Goal: Navigation & Orientation: Find specific page/section

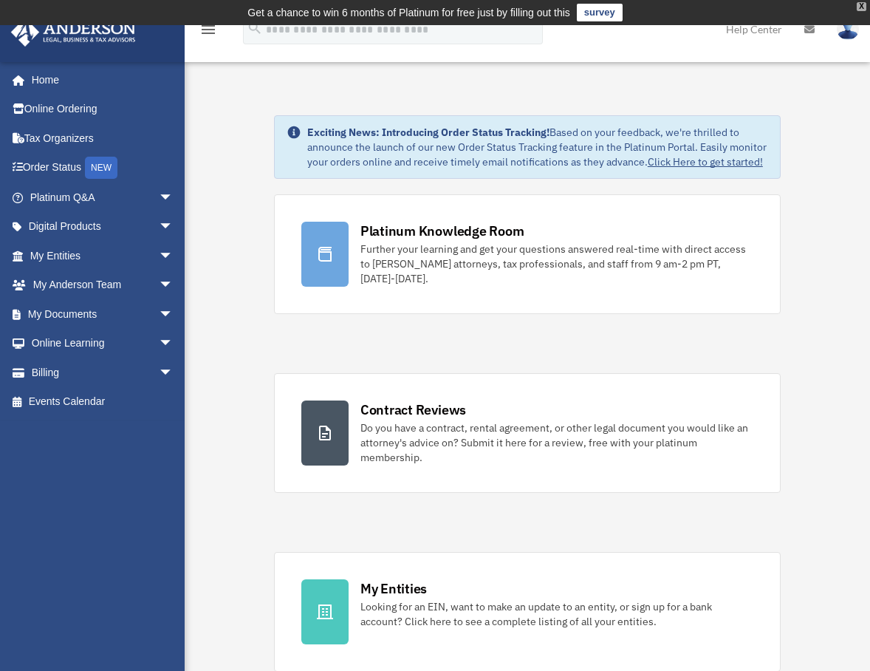
click at [858, 7] on div "X" at bounding box center [862, 6] width 10 height 9
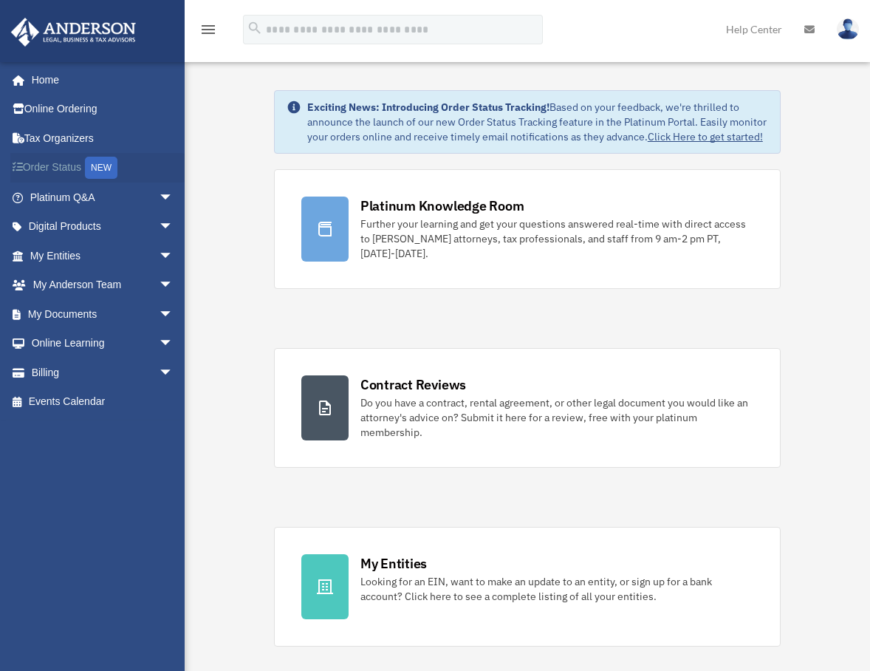
click at [59, 168] on link "Order Status NEW" at bounding box center [102, 168] width 185 height 30
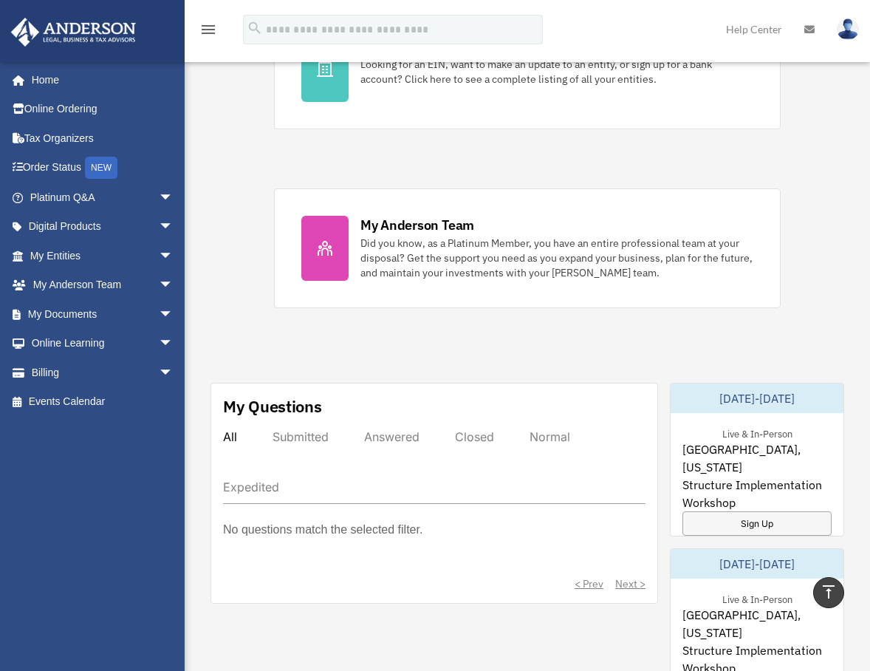
scroll to position [222, 0]
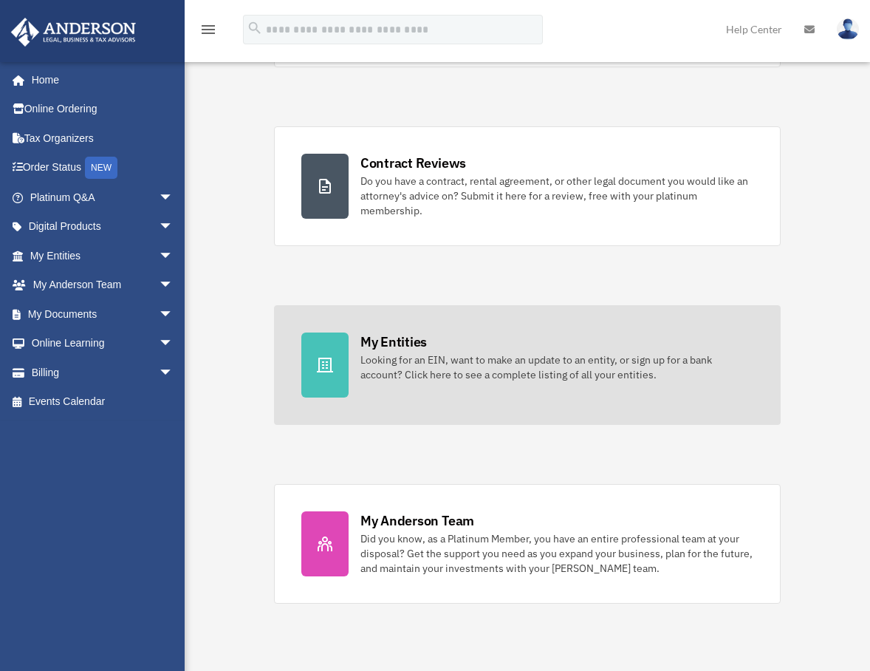
click at [429, 358] on div "Looking for an EIN, want to make an update to an entity, or sign up for a bank …" at bounding box center [557, 367] width 393 height 30
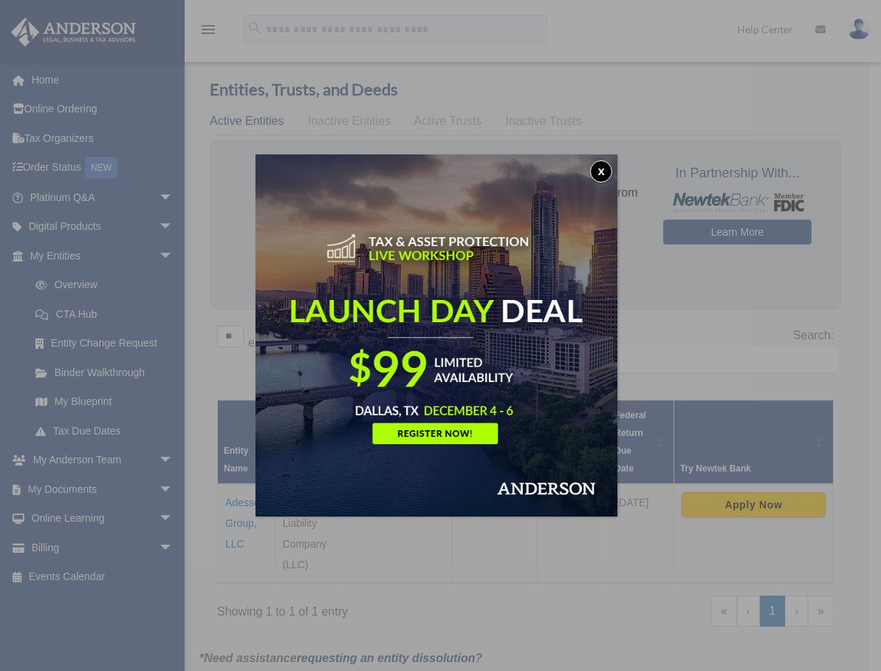
drag, startPoint x: 604, startPoint y: 168, endPoint x: 614, endPoint y: 168, distance: 9.6
click at [604, 168] on button "x" at bounding box center [601, 171] width 22 height 22
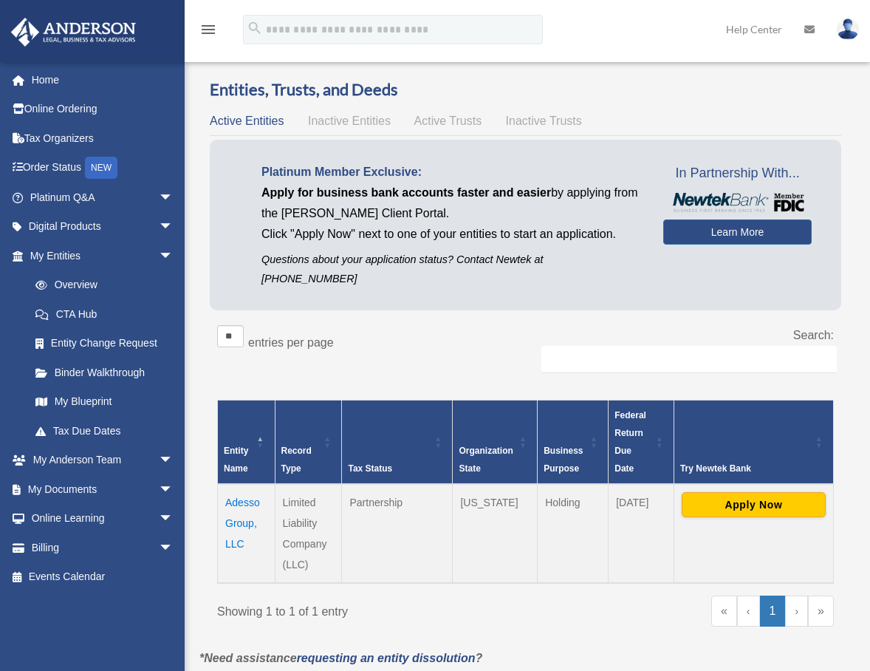
click at [344, 120] on span "Inactive Entities" at bounding box center [349, 121] width 83 height 13
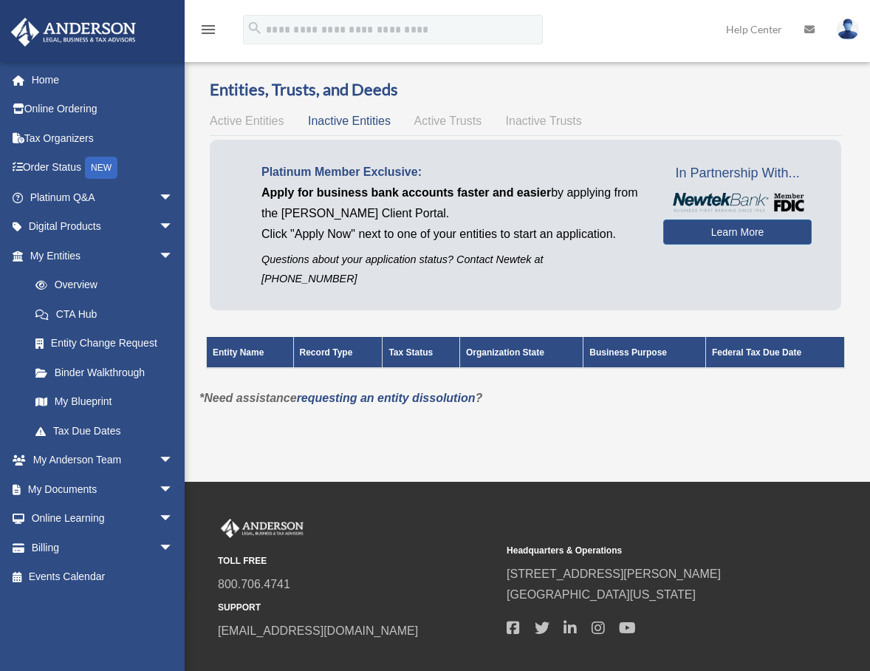
click at [446, 123] on span "Active Trusts" at bounding box center [448, 121] width 68 height 13
click at [537, 122] on span "Inactive Trusts" at bounding box center [544, 121] width 76 height 13
click at [241, 115] on span "Active Entities" at bounding box center [247, 121] width 74 height 13
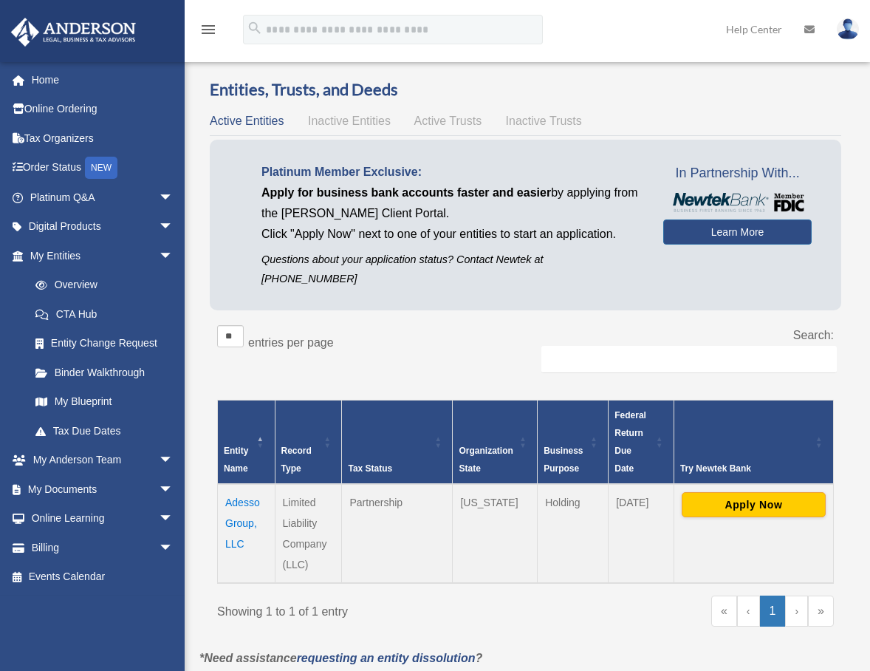
click at [245, 502] on td "Adesso Group, LLC" at bounding box center [247, 533] width 58 height 99
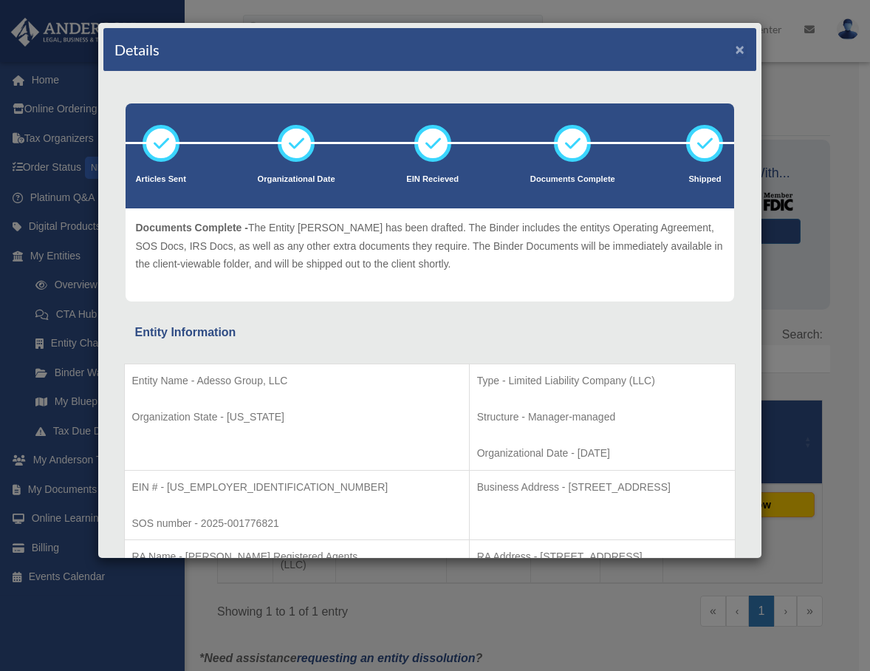
click at [736, 47] on button "×" at bounding box center [741, 49] width 10 height 16
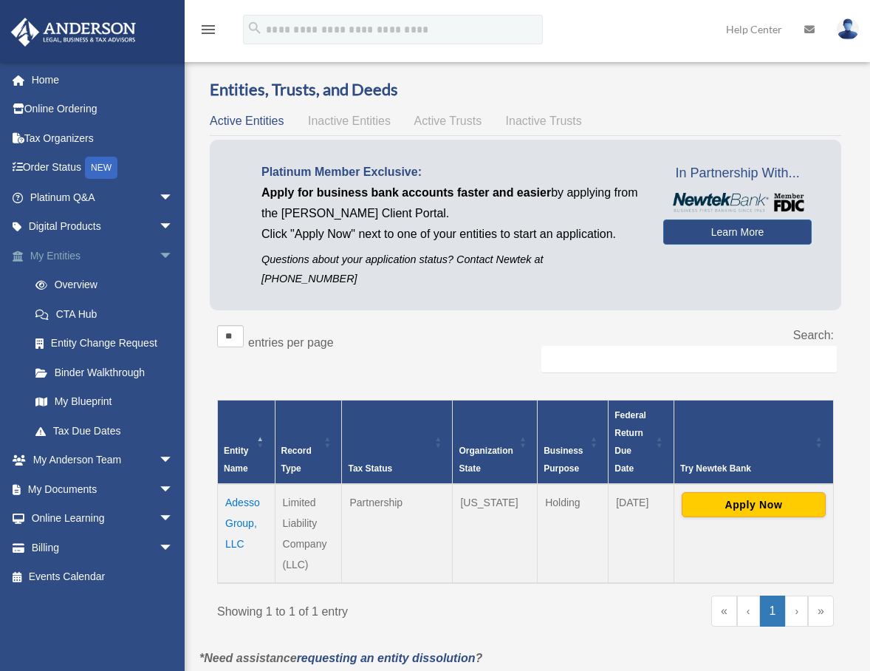
click at [57, 256] on link "My Entities arrow_drop_down" at bounding box center [102, 256] width 185 height 30
click at [73, 312] on link "CTA Hub" at bounding box center [108, 314] width 175 height 30
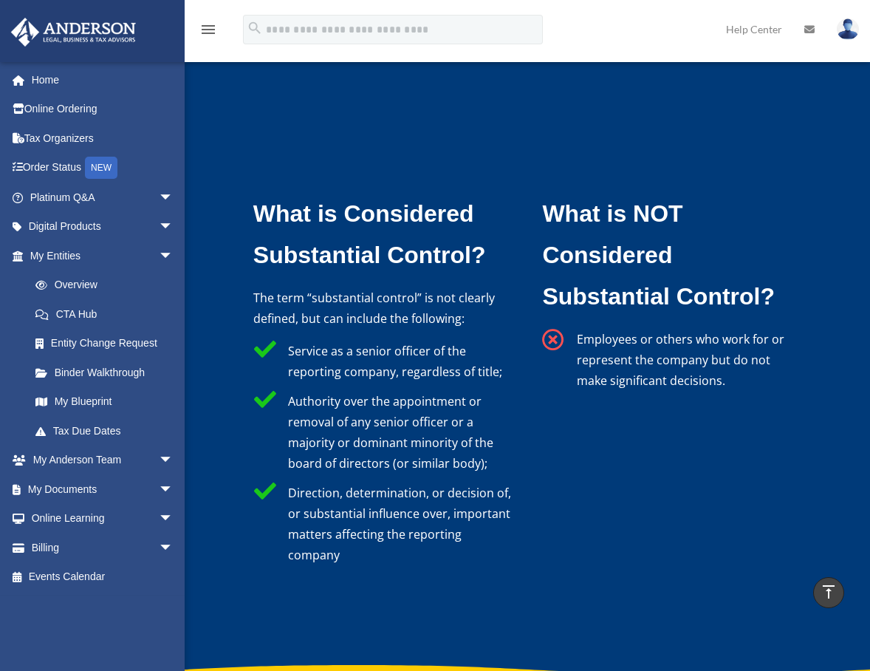
scroll to position [4211, 0]
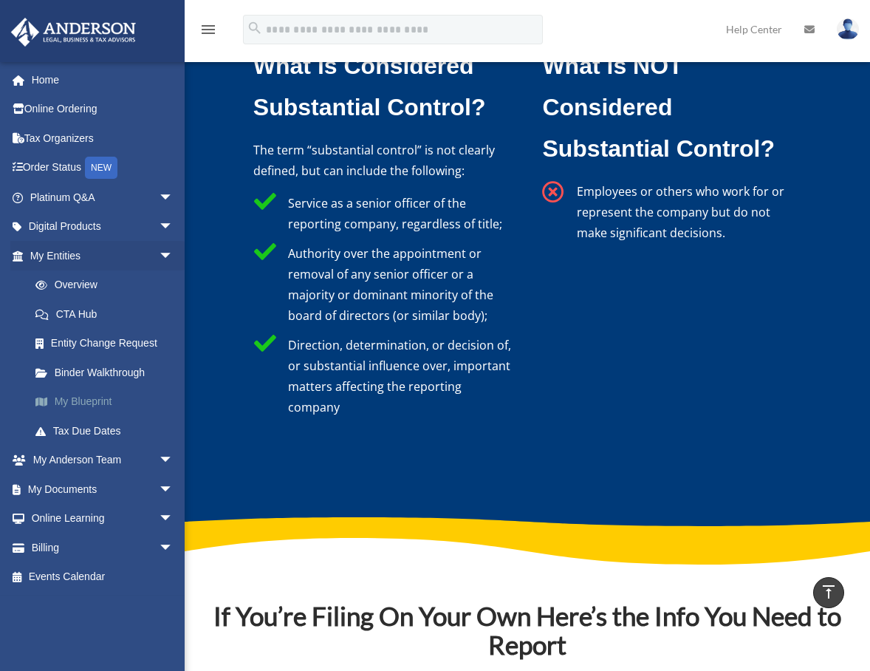
click at [91, 400] on link "My Blueprint" at bounding box center [108, 402] width 175 height 30
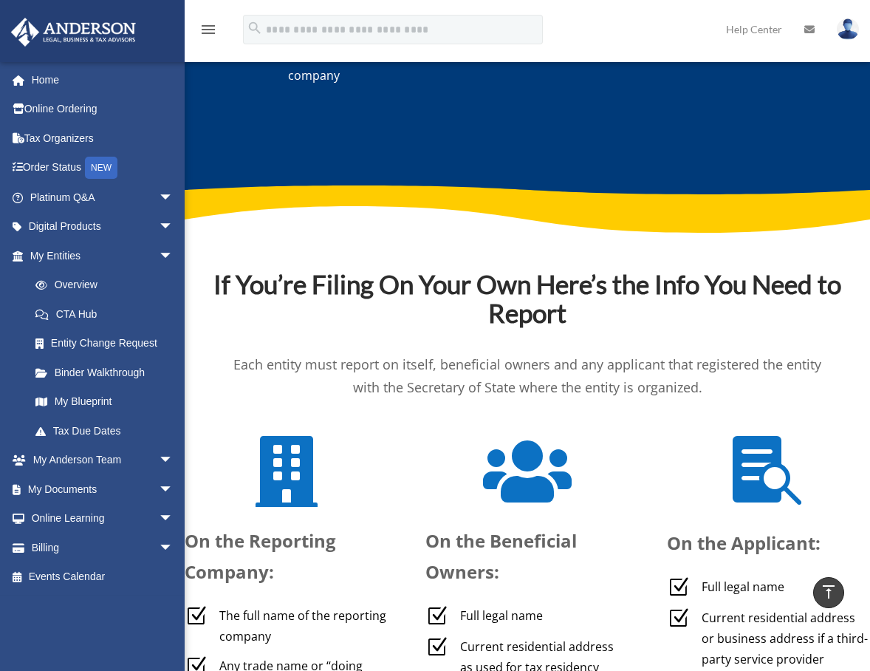
scroll to position [4802, 0]
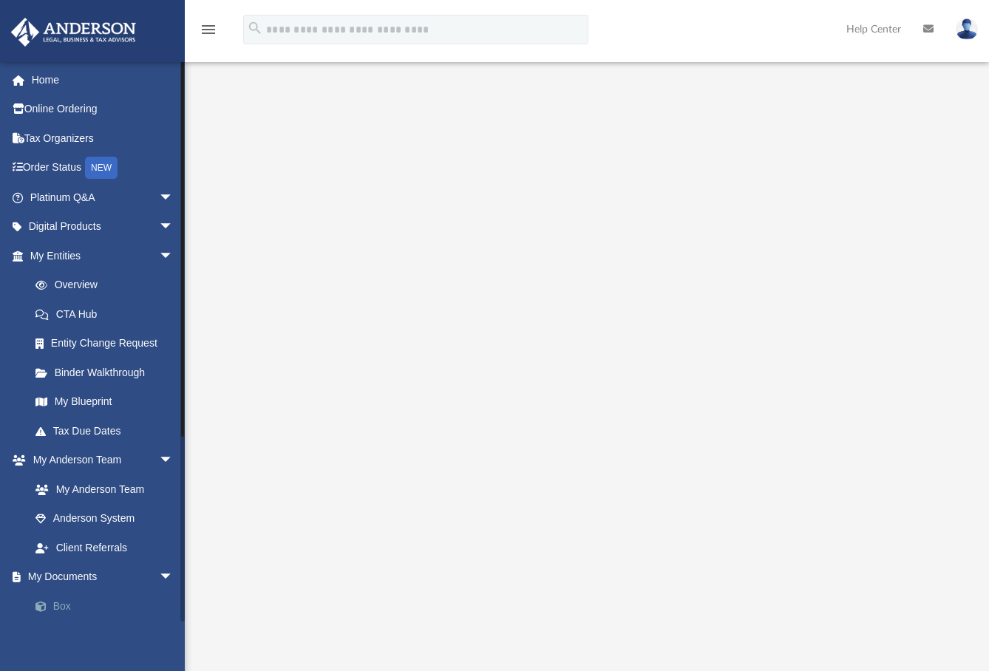
click at [64, 602] on link "Box" at bounding box center [108, 606] width 175 height 30
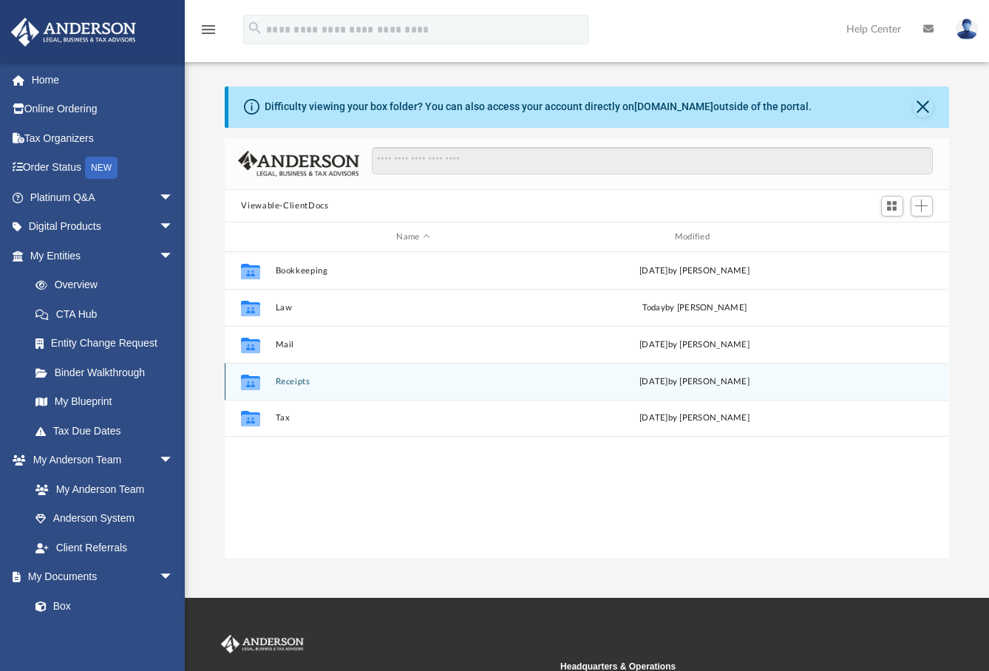
scroll to position [325, 712]
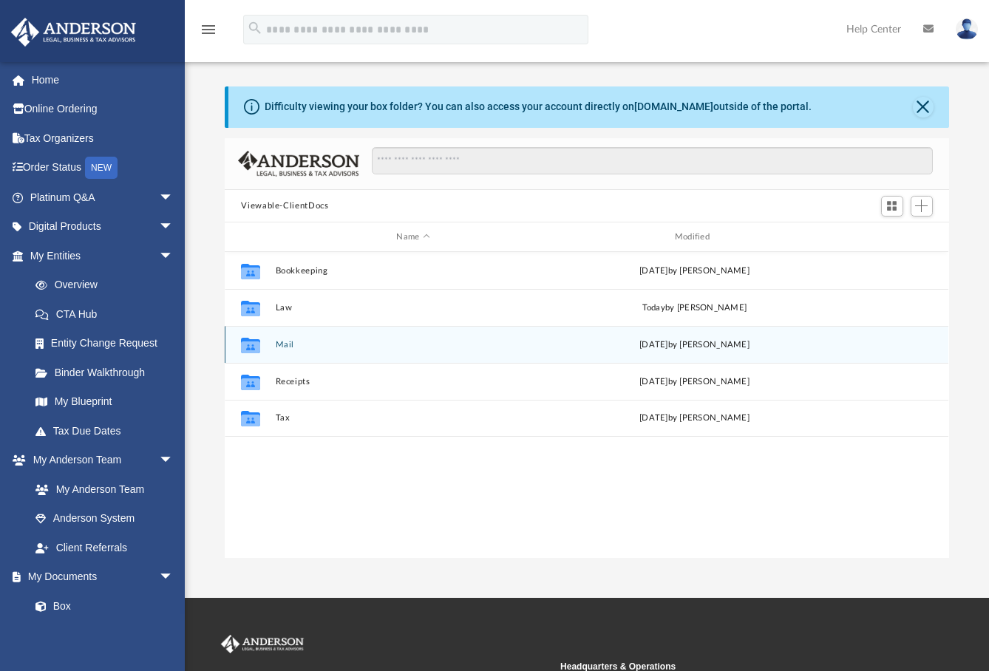
click at [248, 341] on icon "grid" at bounding box center [250, 347] width 19 height 12
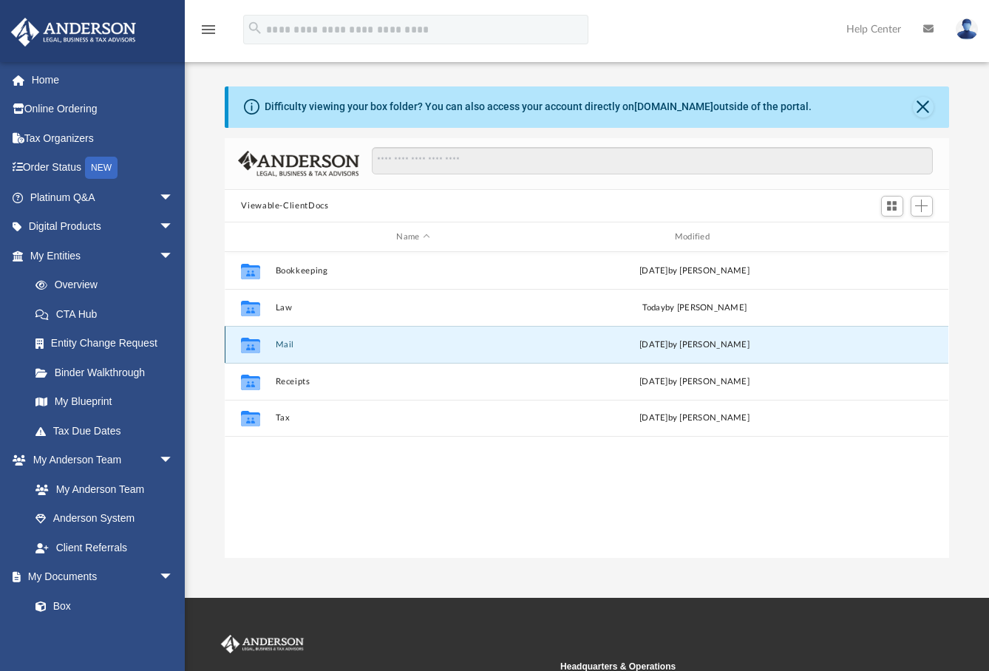
click at [278, 344] on button "Mail" at bounding box center [413, 345] width 275 height 10
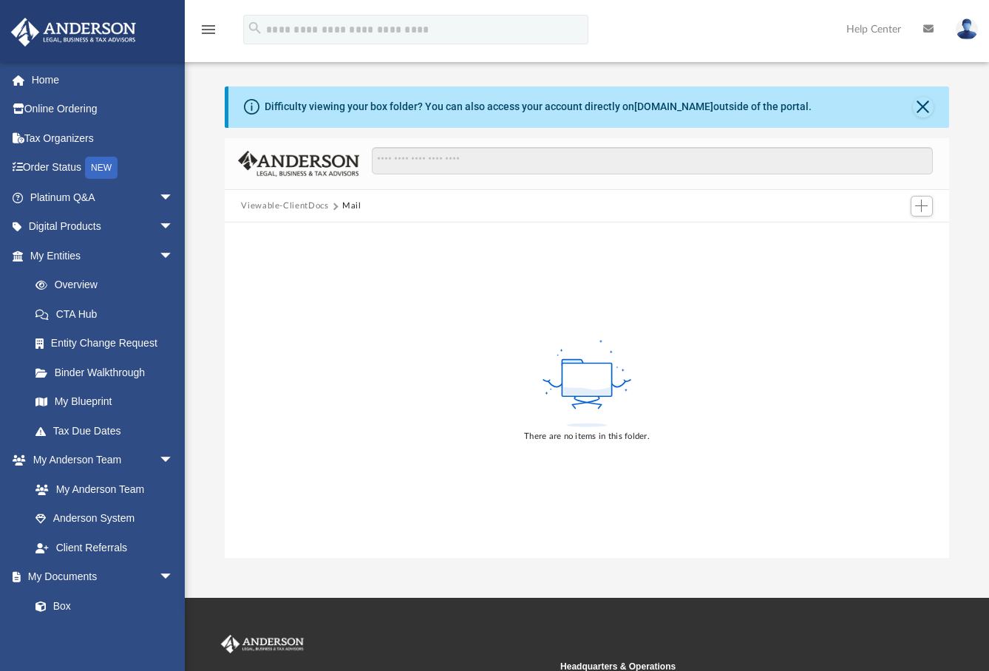
click at [300, 203] on button "Viewable-ClientDocs" at bounding box center [284, 205] width 87 height 13
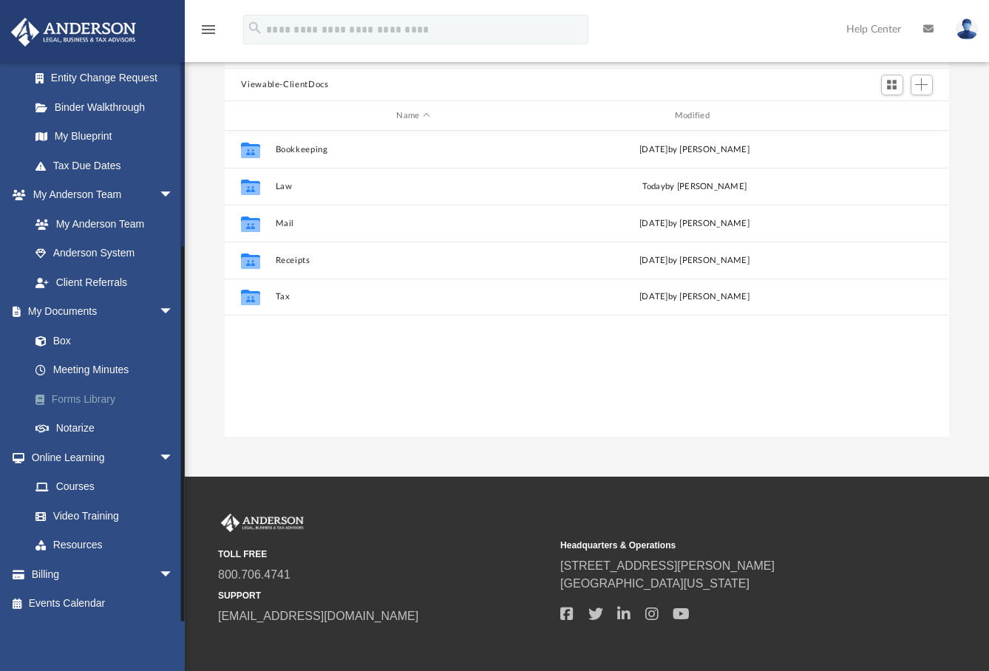
scroll to position [0, 0]
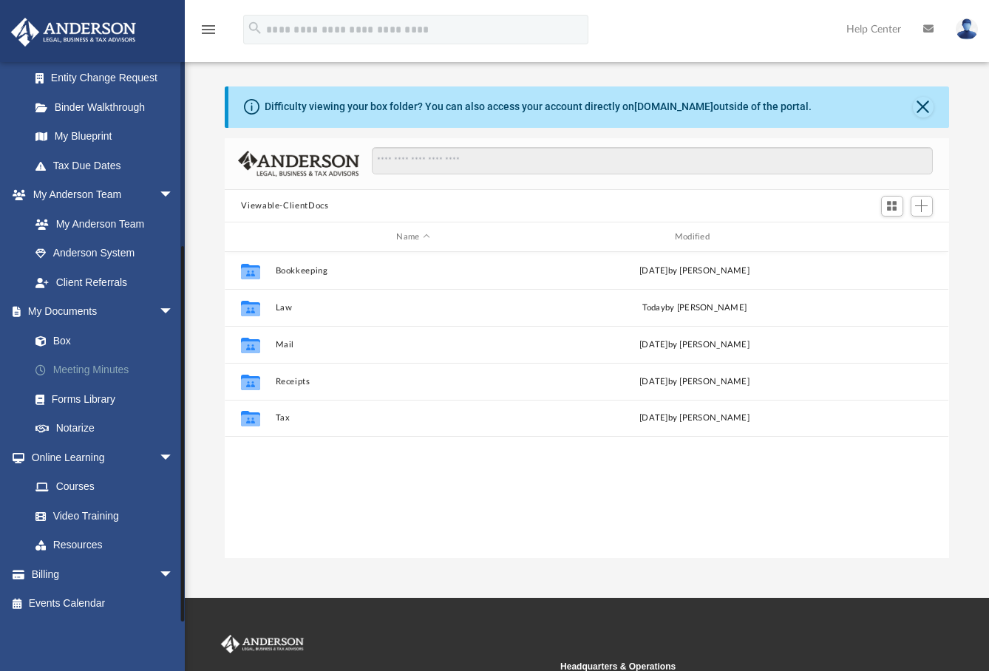
click at [86, 367] on link "Meeting Minutes" at bounding box center [108, 370] width 175 height 30
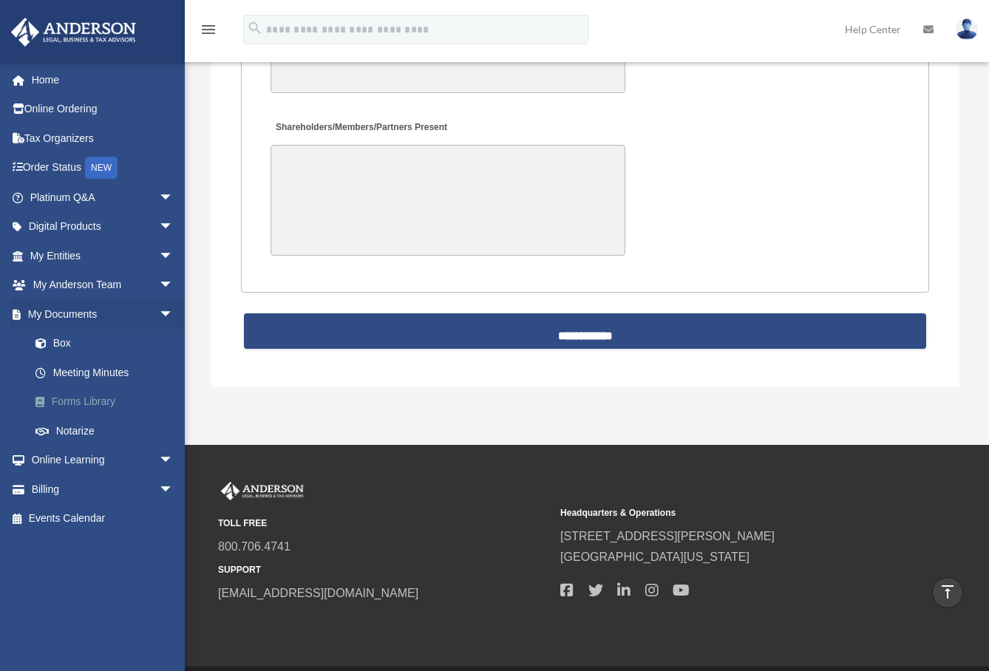
scroll to position [3376, 0]
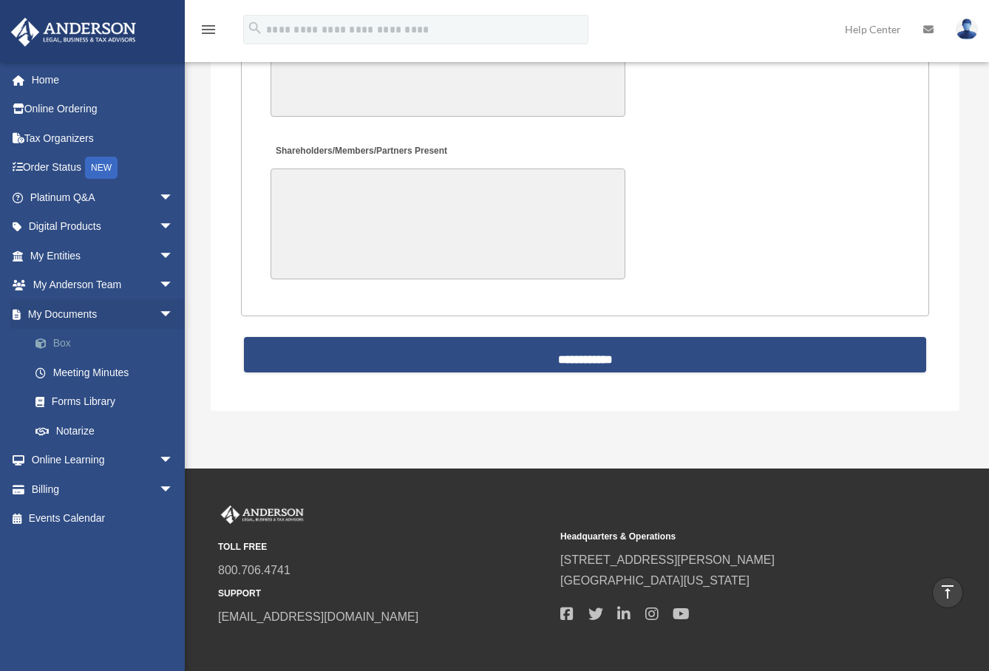
click at [61, 340] on link "Box" at bounding box center [108, 344] width 175 height 30
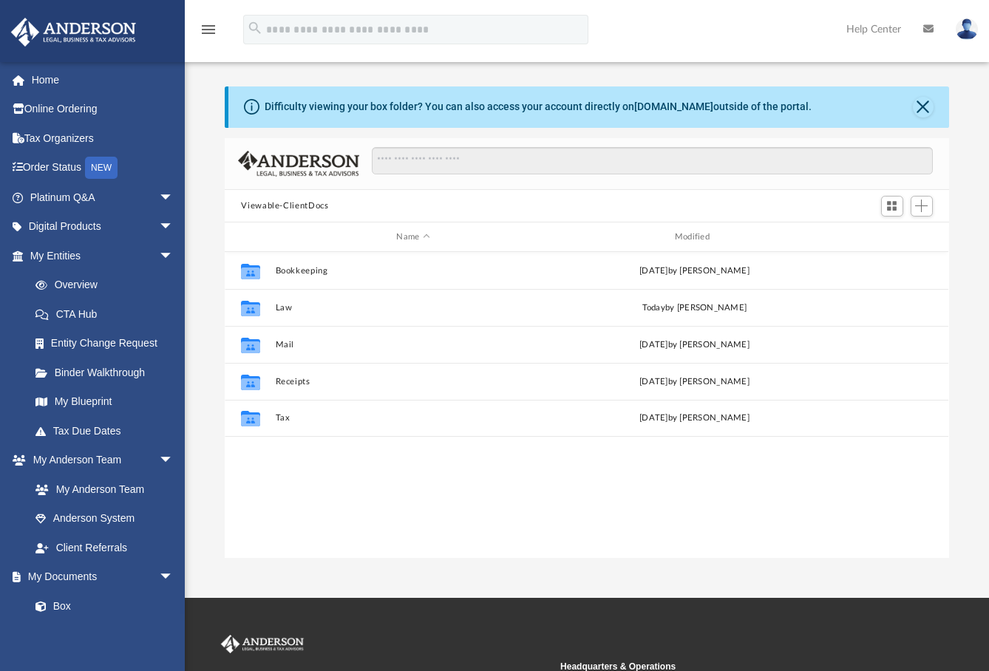
scroll to position [325, 712]
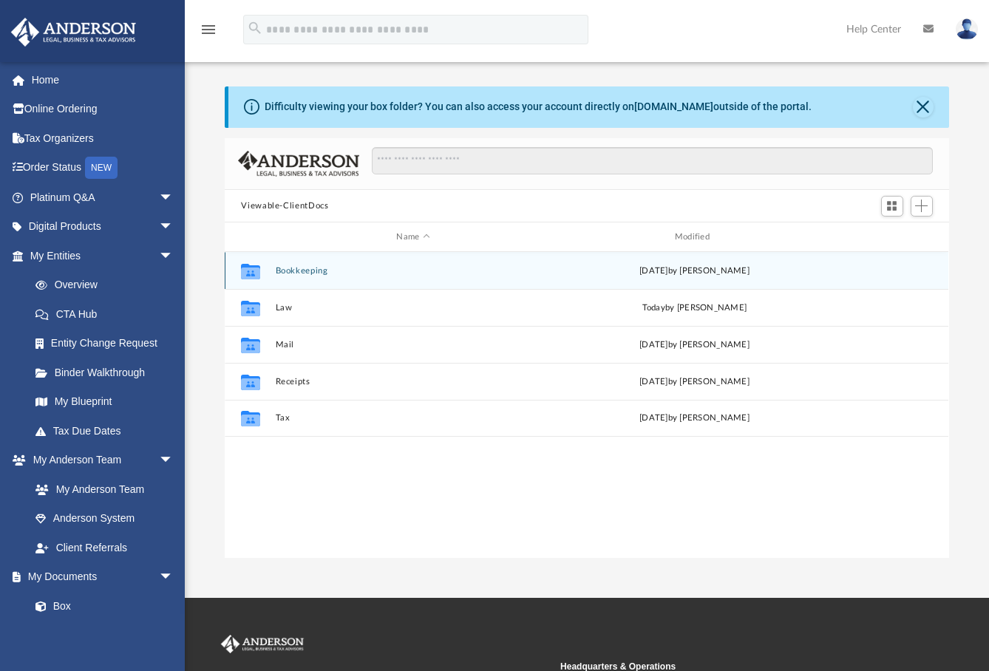
click at [292, 270] on button "Bookkeeping" at bounding box center [413, 271] width 275 height 10
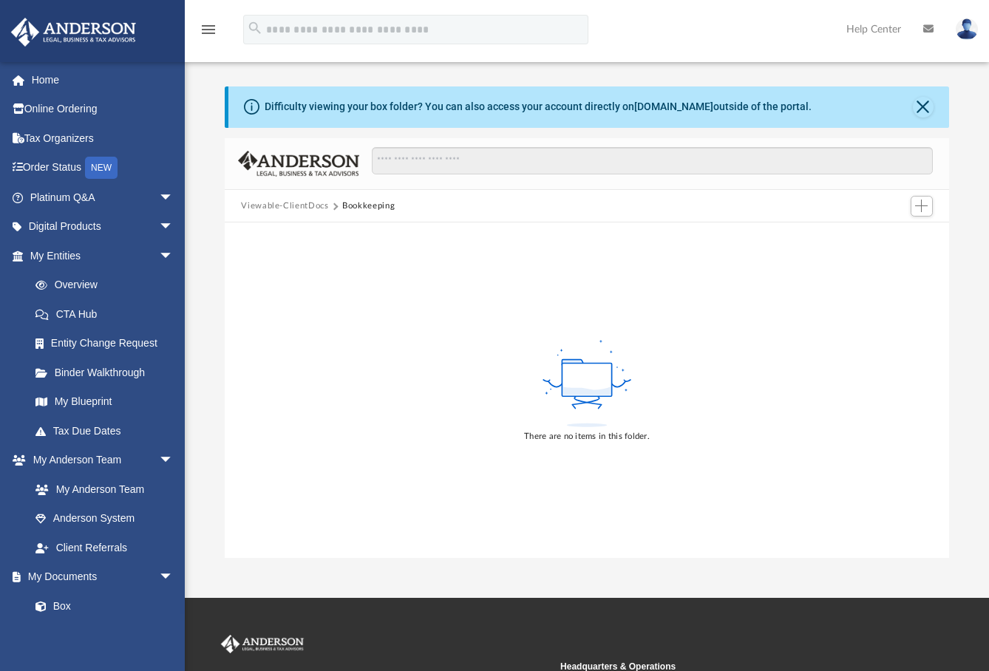
click at [293, 208] on button "Viewable-ClientDocs" at bounding box center [284, 205] width 87 height 13
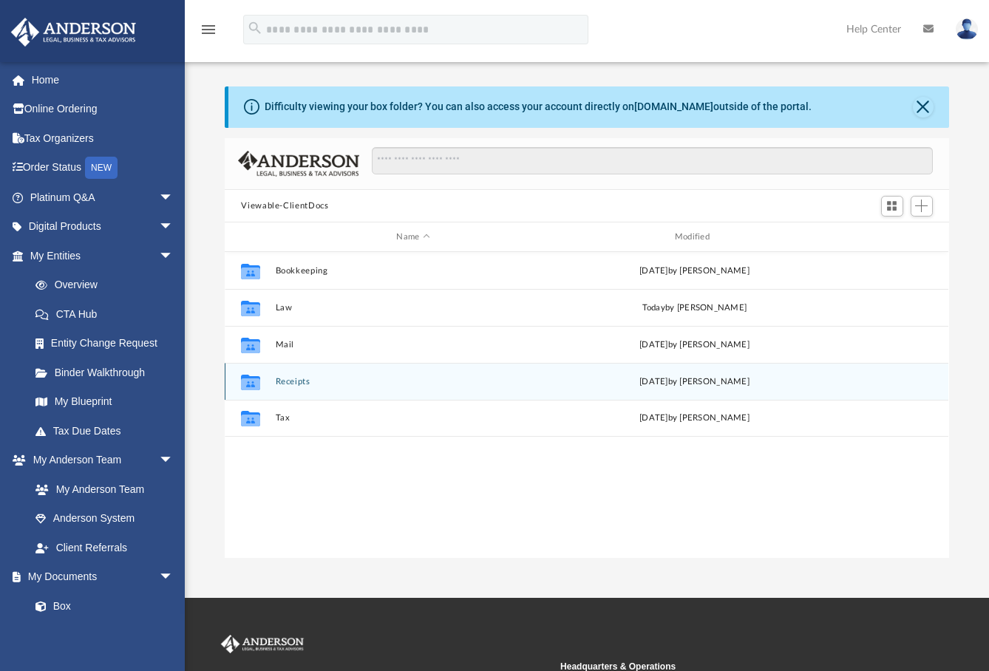
scroll to position [12, 12]
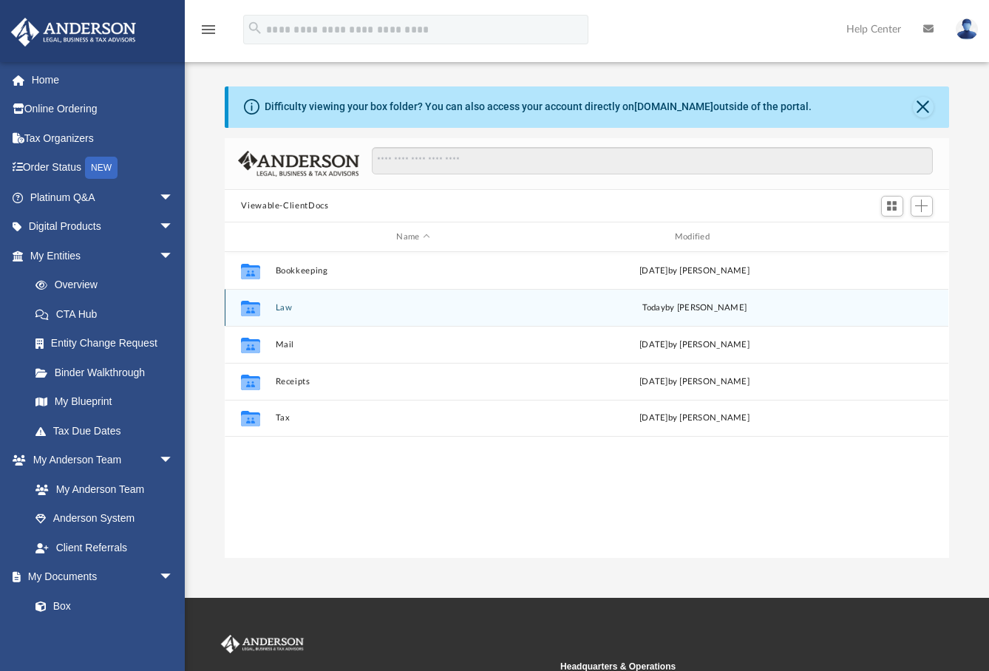
click at [284, 306] on button "Law" at bounding box center [413, 308] width 275 height 10
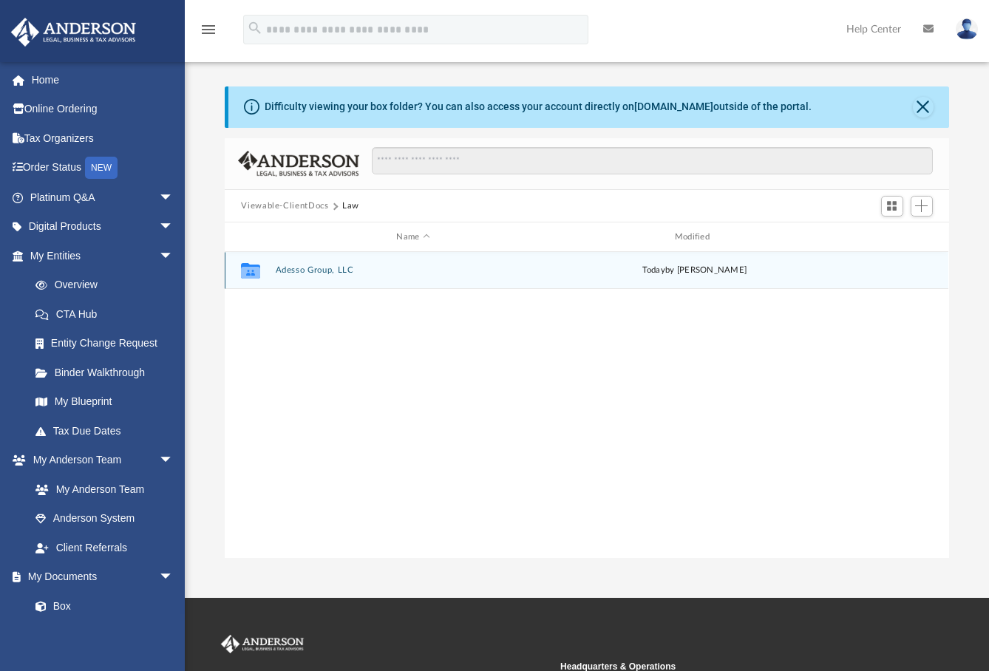
click at [315, 268] on button "Adesso Group, LLC" at bounding box center [413, 270] width 275 height 10
click at [295, 270] on button "Initial Docs" at bounding box center [413, 270] width 275 height 10
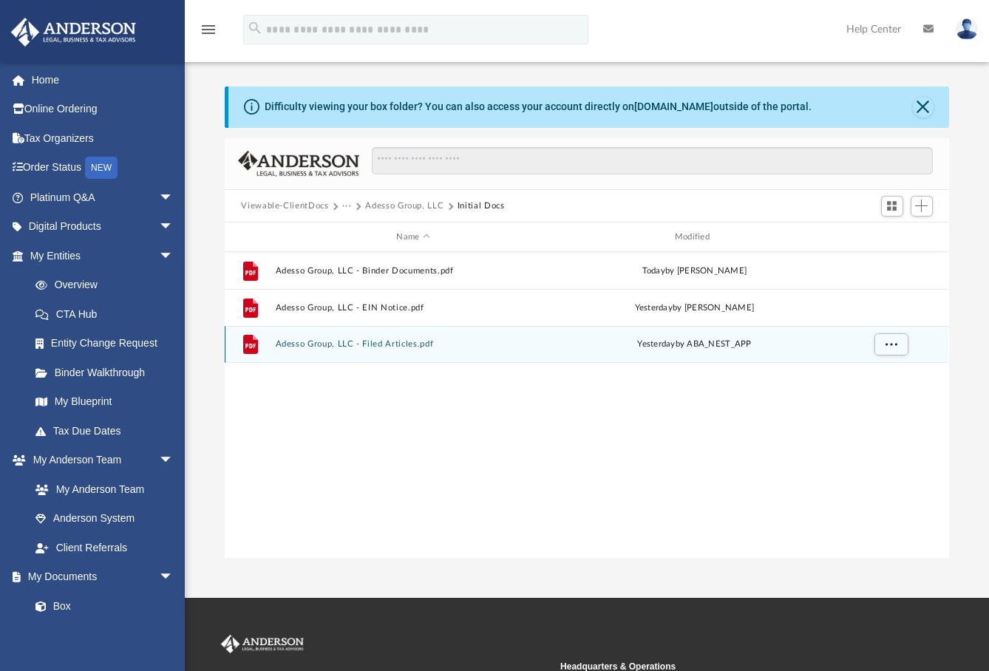
click at [370, 344] on button "Adesso Group, LLC - Filed Articles.pdf" at bounding box center [413, 344] width 275 height 10
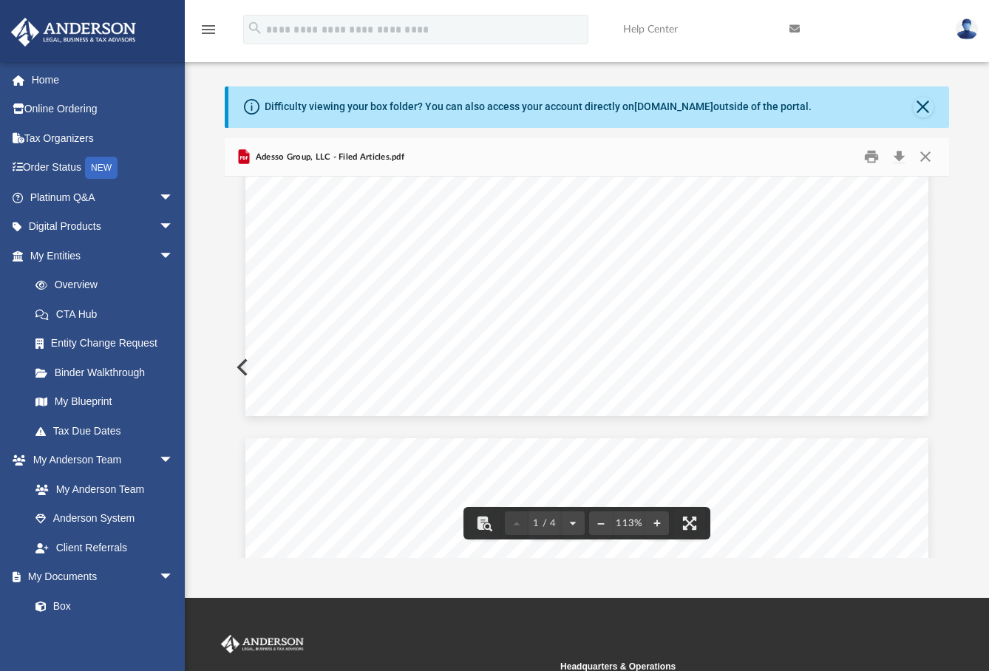
scroll to position [0, 0]
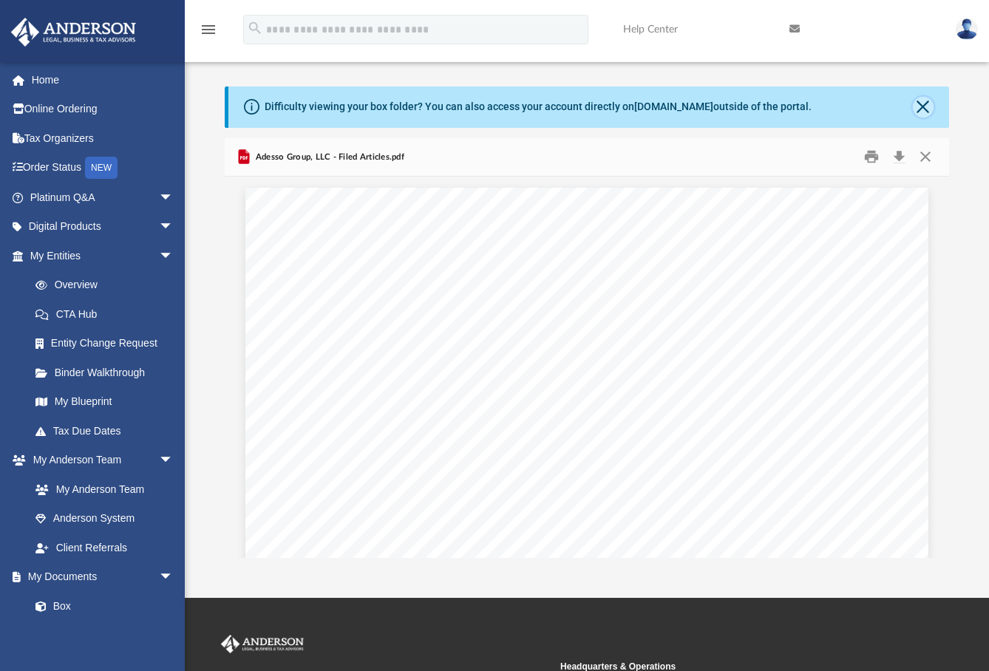
click at [924, 103] on button "Close" at bounding box center [922, 107] width 21 height 21
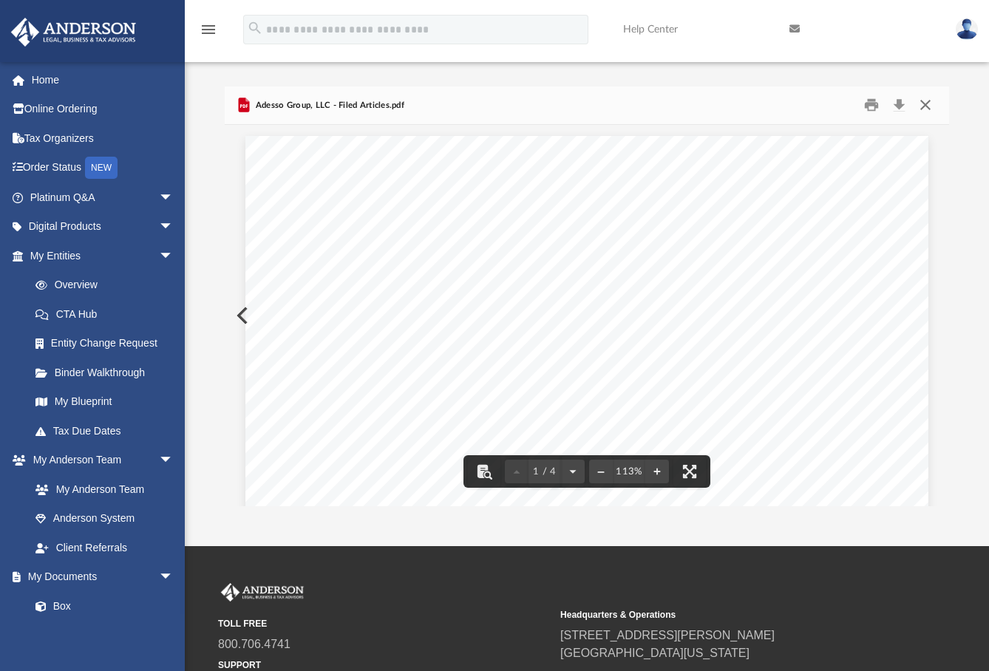
click at [928, 100] on button "Close" at bounding box center [925, 105] width 27 height 23
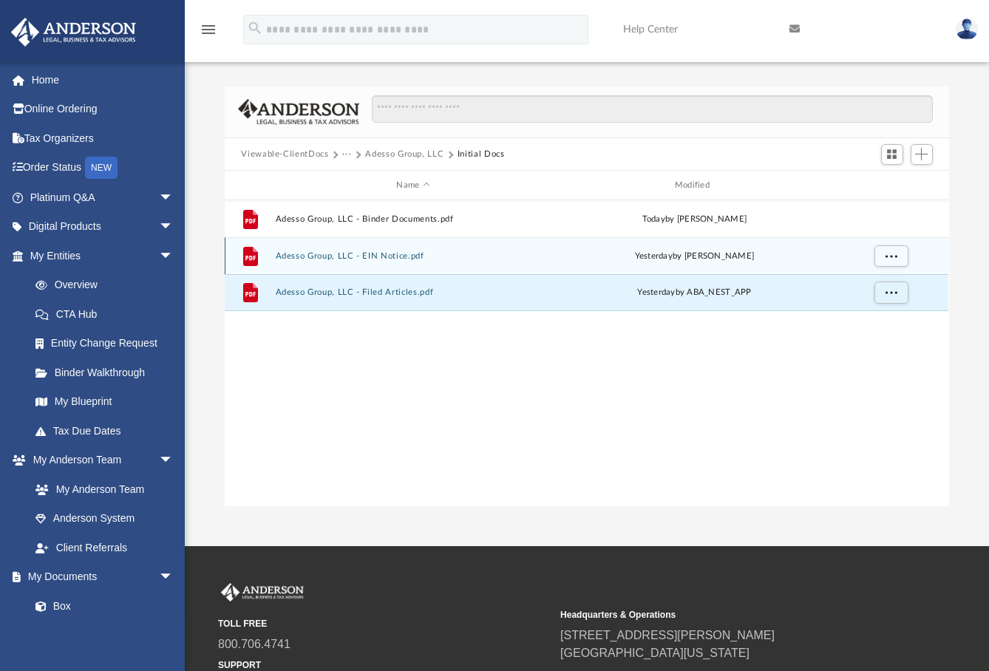
drag, startPoint x: 383, startPoint y: 254, endPoint x: 407, endPoint y: 264, distance: 26.5
click at [381, 253] on button "Adesso Group, LLC - EIN Notice.pdf" at bounding box center [413, 256] width 275 height 10
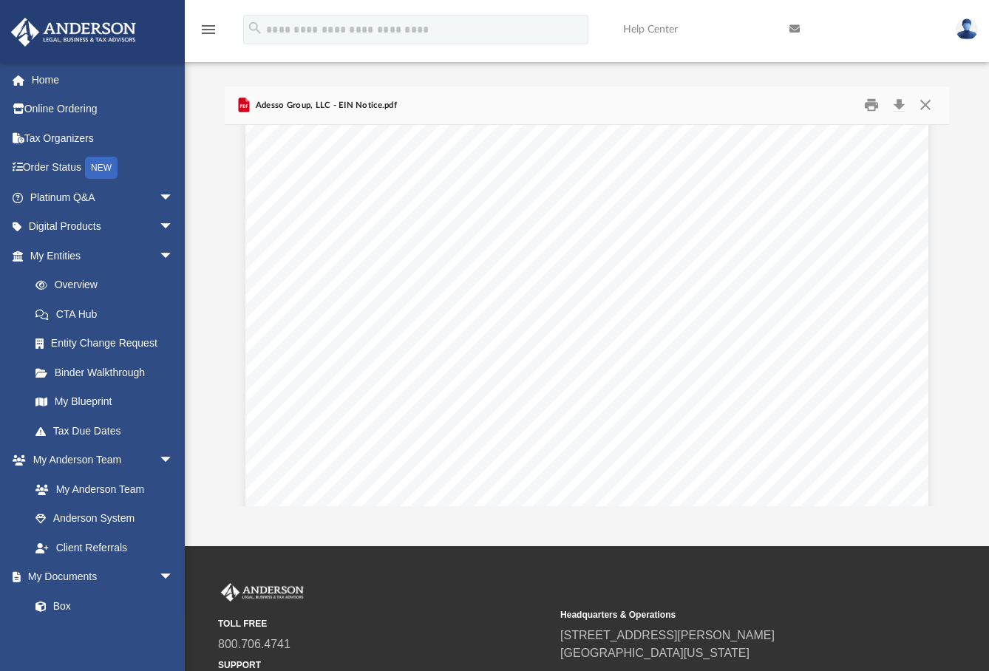
scroll to position [296, 0]
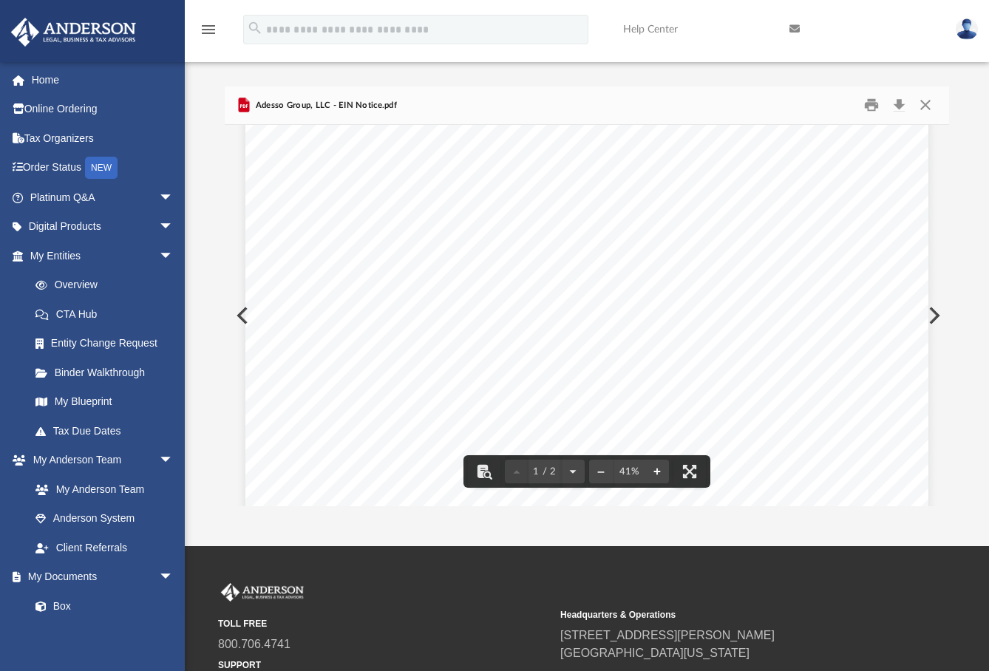
click at [655, 465] on button "File preview" at bounding box center [657, 471] width 24 height 33
click at [654, 465] on div "An o ﬀ icial website of the United States Government Here's how you know Help E…" at bounding box center [650, 441] width 850 height 1224
click at [924, 104] on button "Close" at bounding box center [925, 105] width 27 height 23
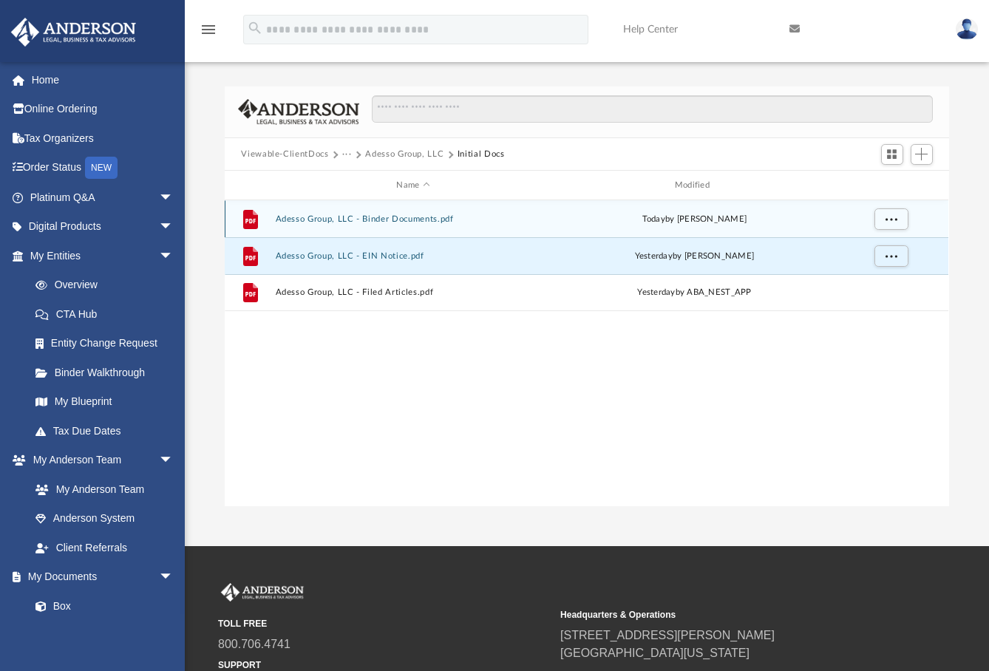
click at [392, 216] on button "Adesso Group, LLC - Binder Documents.pdf" at bounding box center [413, 219] width 275 height 10
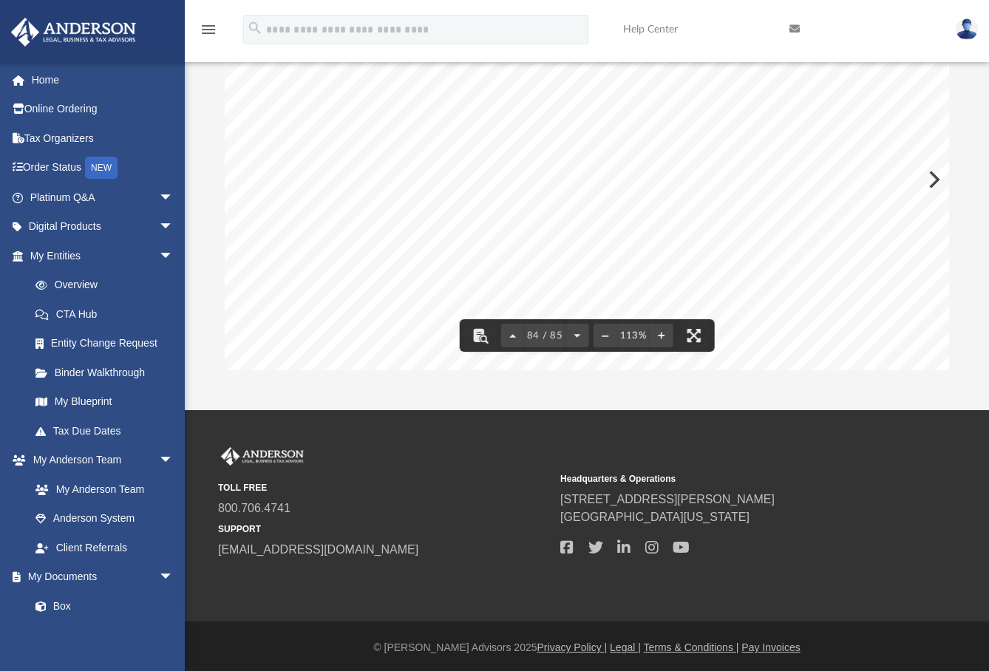
scroll to position [0, 0]
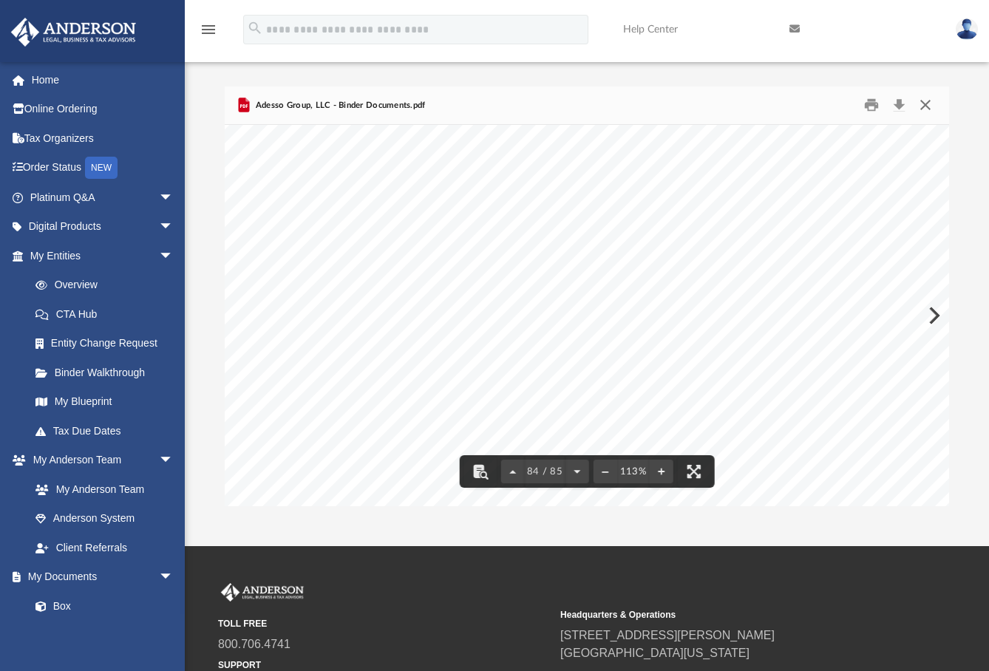
click at [926, 104] on button "Close" at bounding box center [925, 105] width 27 height 23
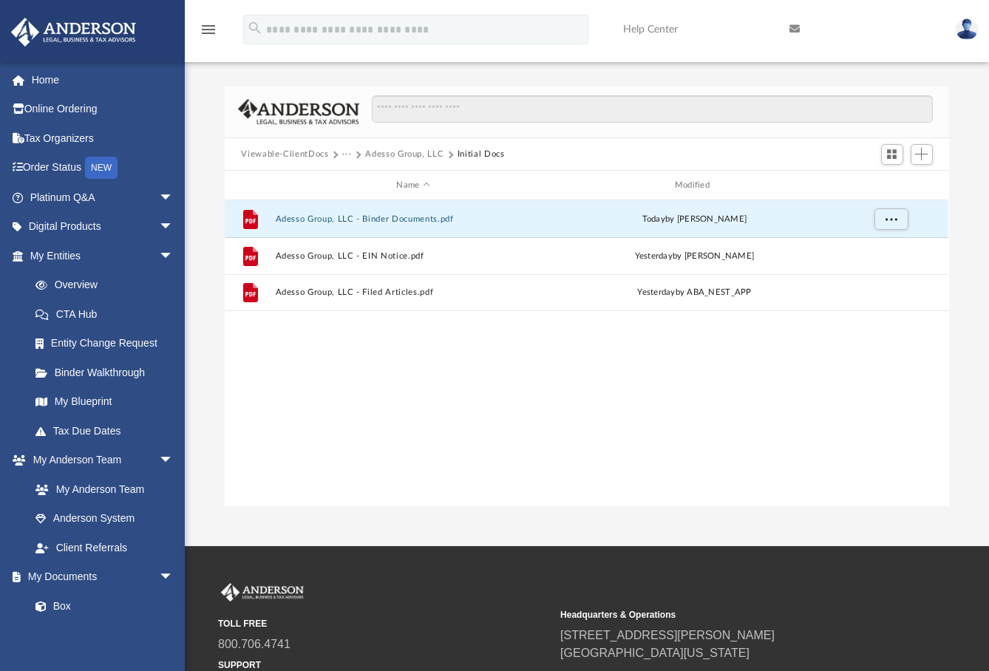
click at [394, 151] on button "Adesso Group, LLC" at bounding box center [404, 154] width 78 height 13
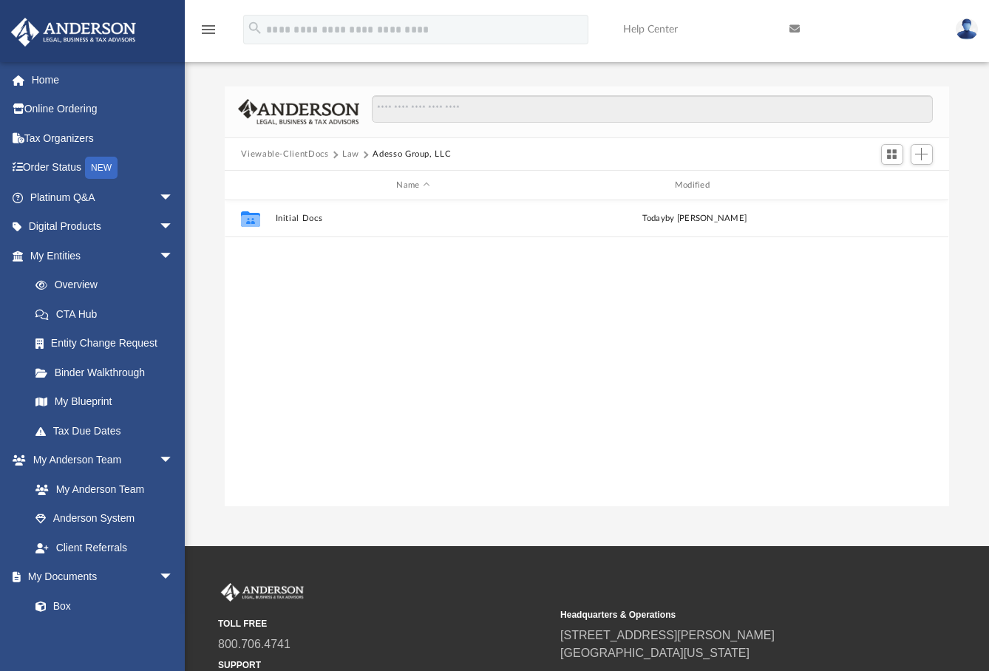
click at [301, 151] on button "Viewable-ClientDocs" at bounding box center [284, 154] width 87 height 13
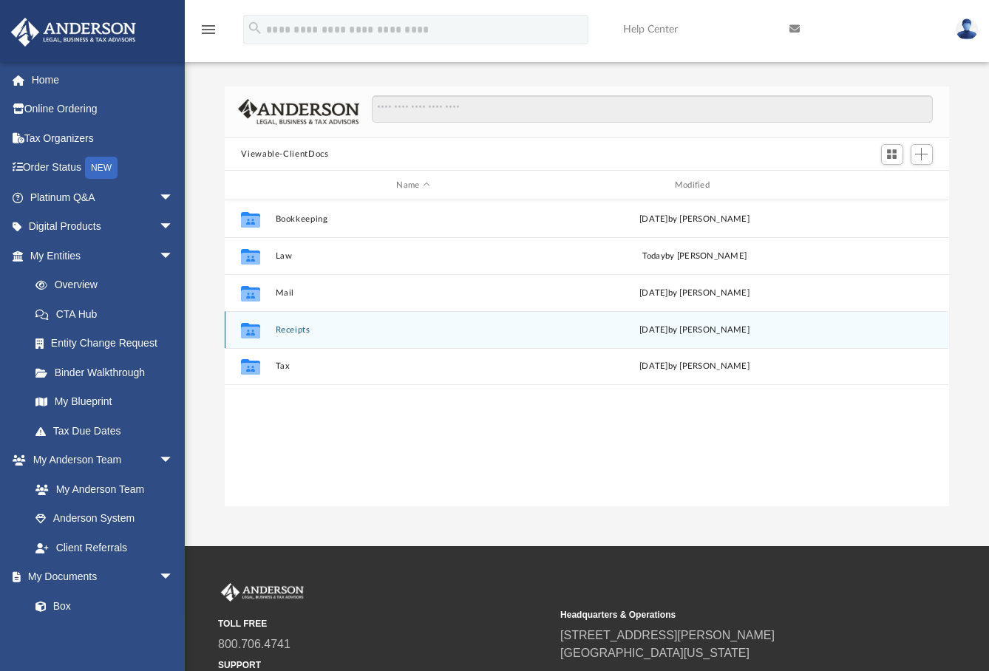
click at [686, 330] on div "Thu Sep 18 2025 by Charles Rogler" at bounding box center [694, 330] width 275 height 13
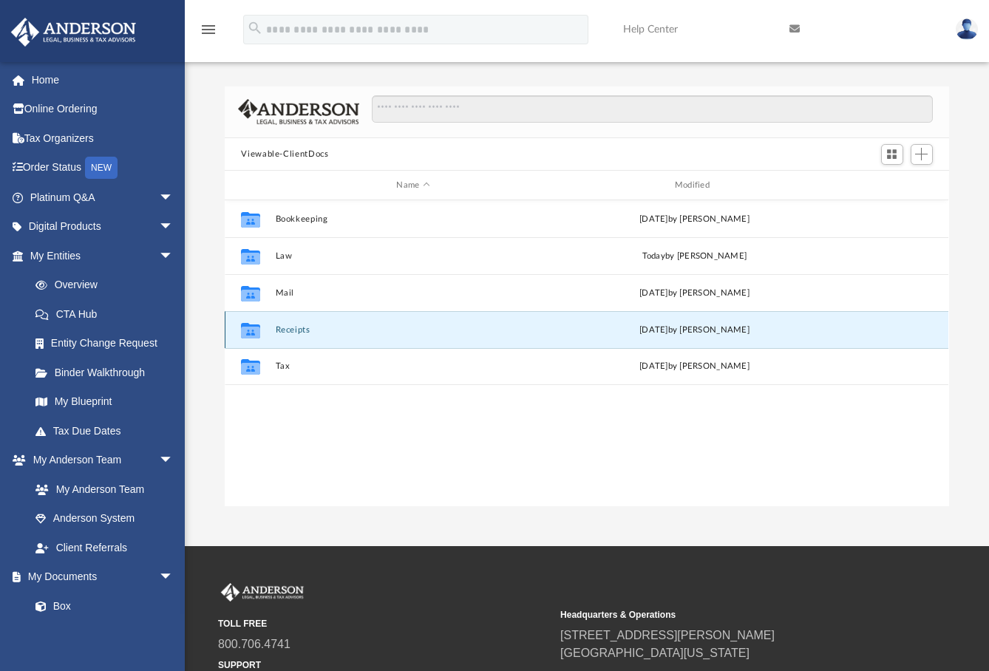
click at [248, 324] on icon "grid" at bounding box center [250, 331] width 19 height 16
click at [294, 326] on button "Receipts" at bounding box center [413, 330] width 275 height 10
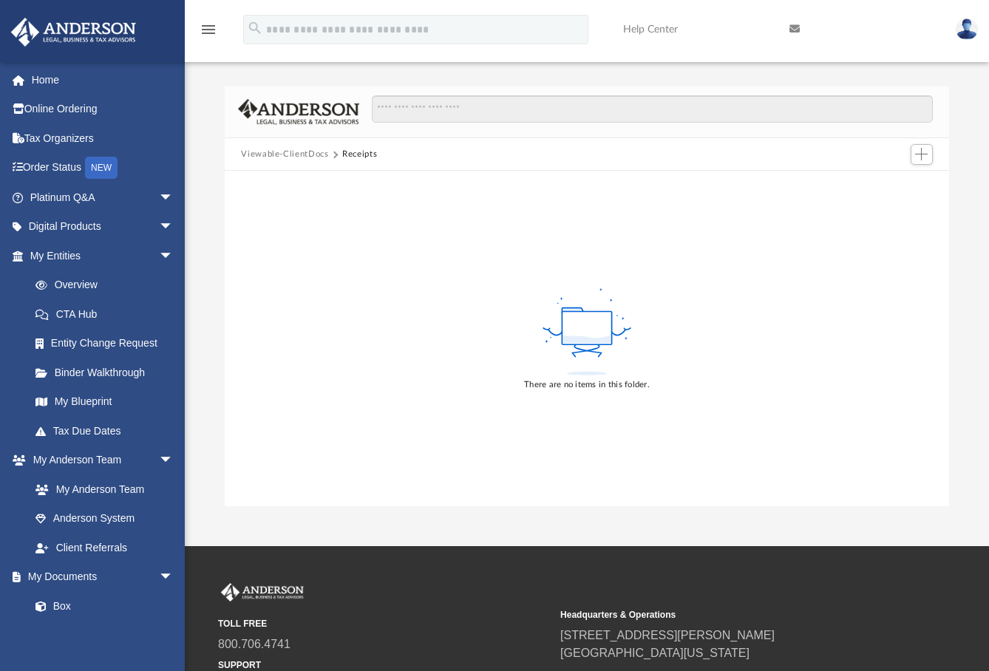
click at [353, 154] on button "Receipts" at bounding box center [359, 154] width 35 height 13
click at [287, 154] on button "Viewable-ClientDocs" at bounding box center [284, 154] width 87 height 13
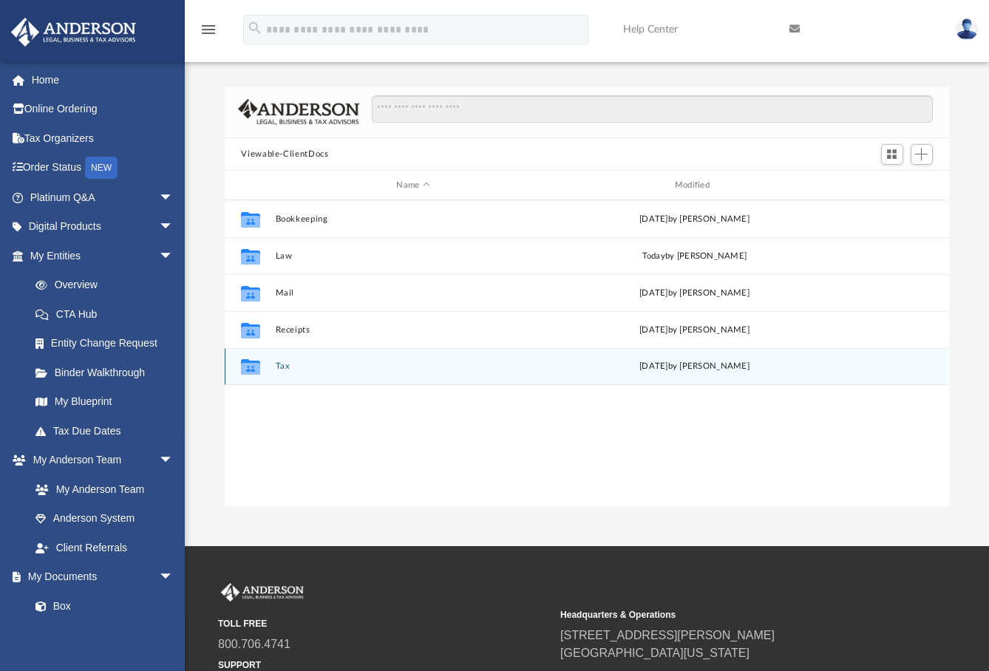
scroll to position [325, 712]
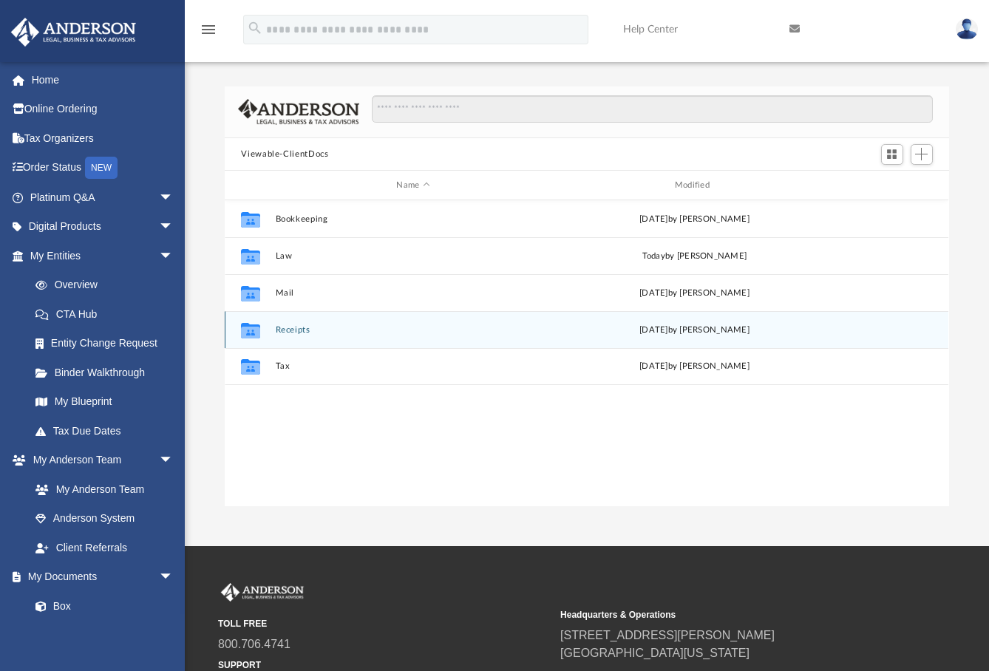
click at [285, 327] on button "Receipts" at bounding box center [413, 330] width 275 height 10
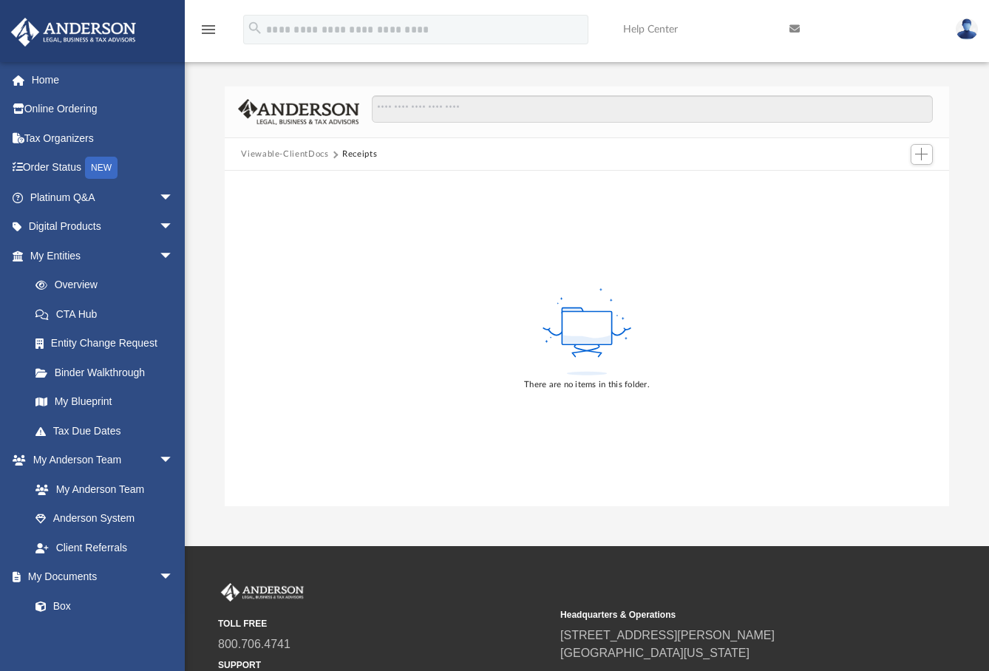
click at [296, 153] on button "Viewable-ClientDocs" at bounding box center [284, 154] width 87 height 13
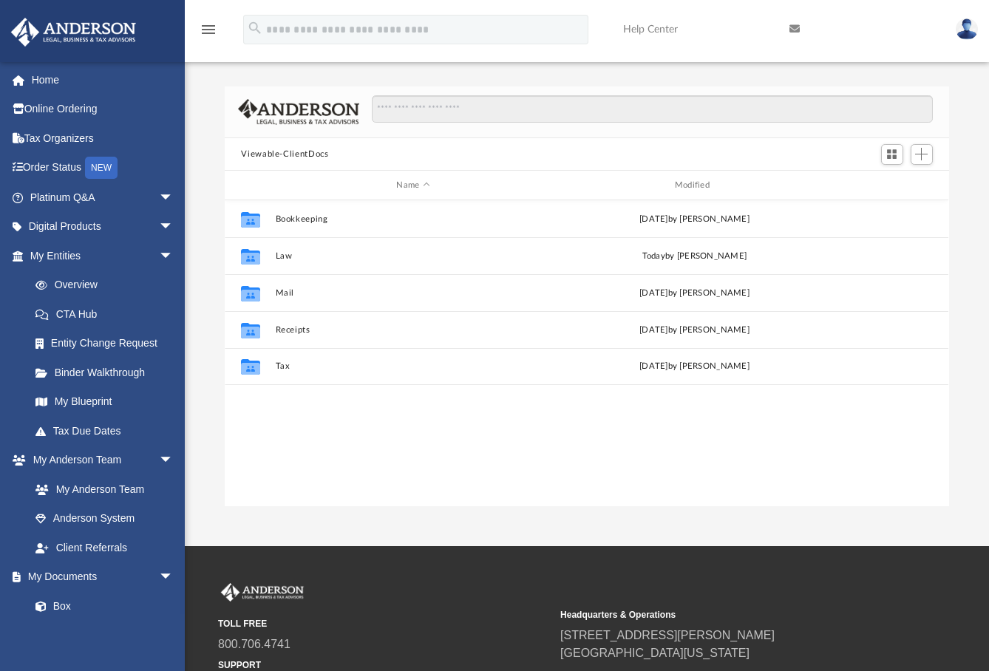
scroll to position [12, 12]
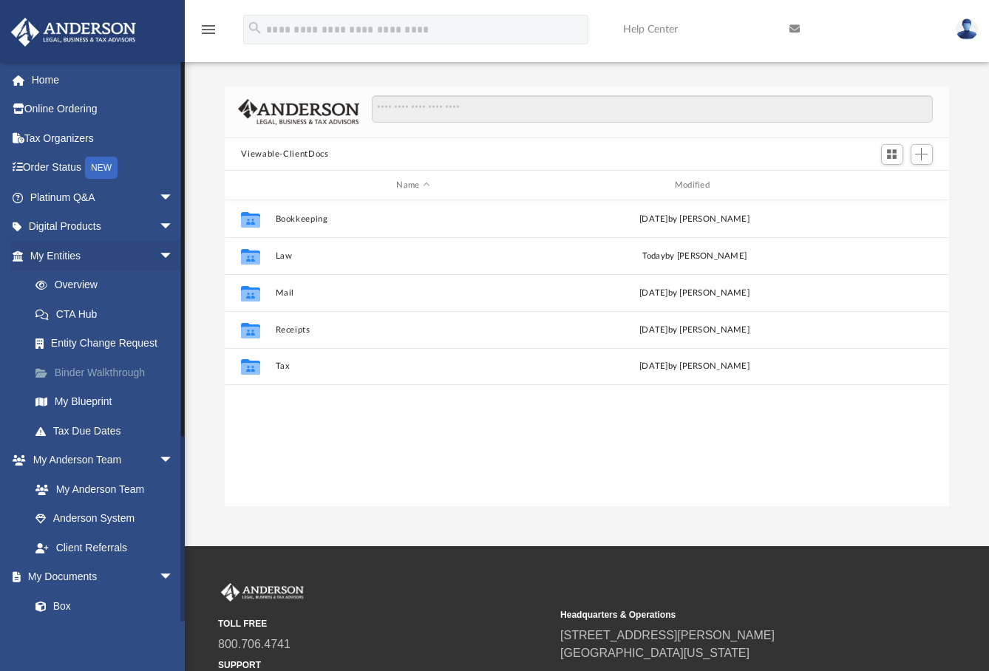
click at [97, 369] on link "Binder Walkthrough" at bounding box center [108, 373] width 175 height 30
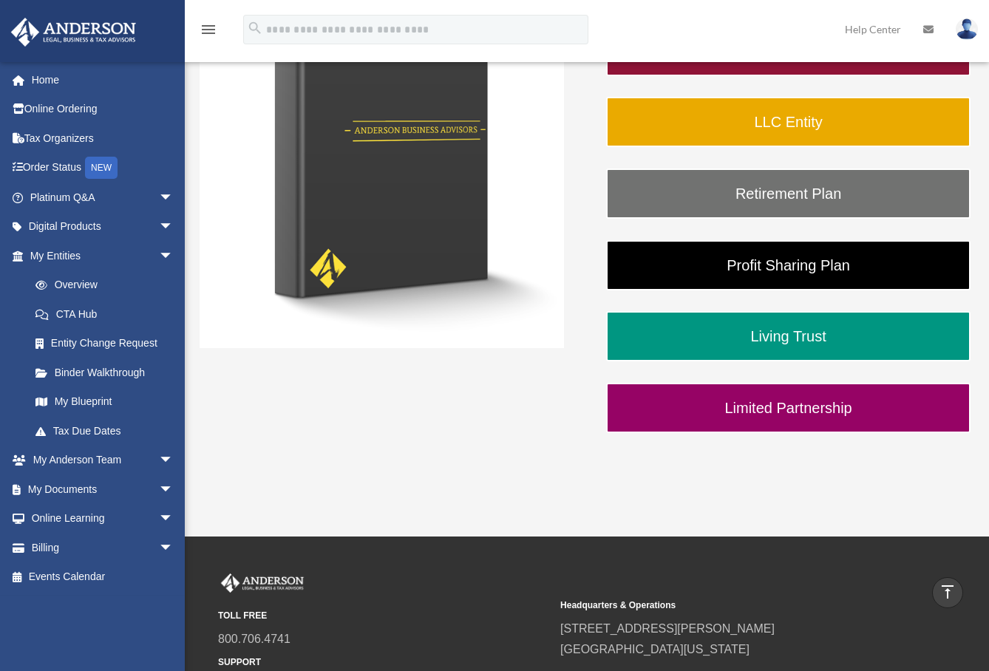
scroll to position [74, 0]
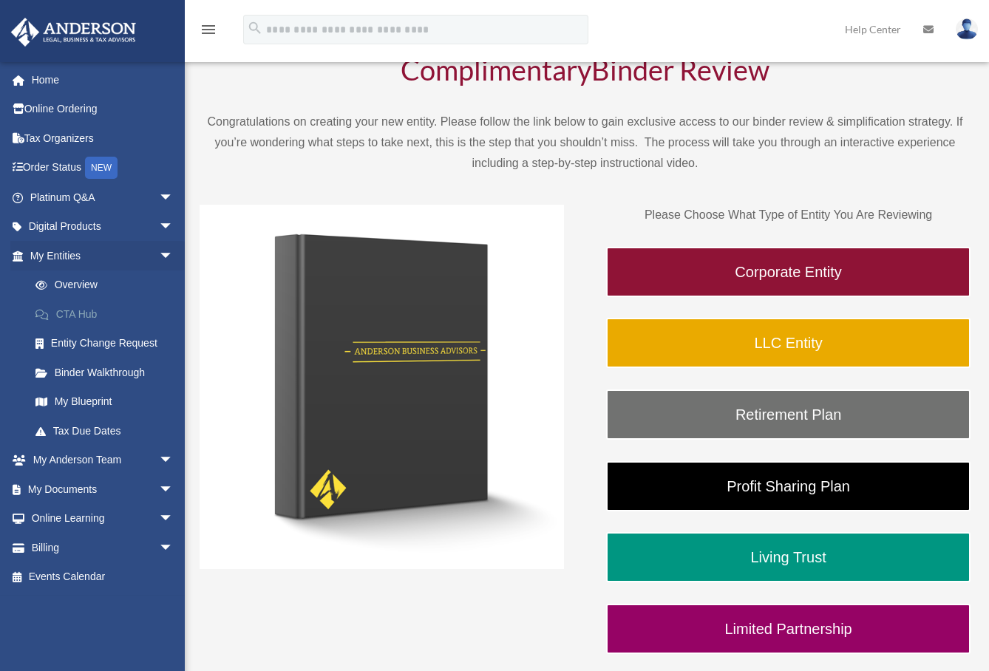
click at [81, 313] on link "CTA Hub" at bounding box center [108, 314] width 175 height 30
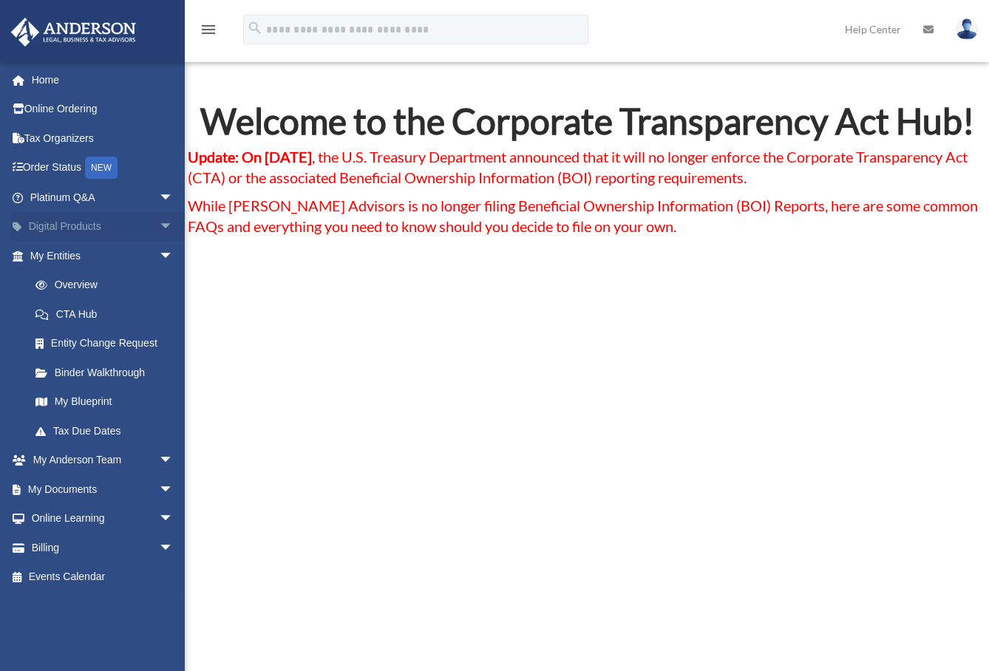
click at [159, 222] on span "arrow_drop_down" at bounding box center [174, 227] width 30 height 30
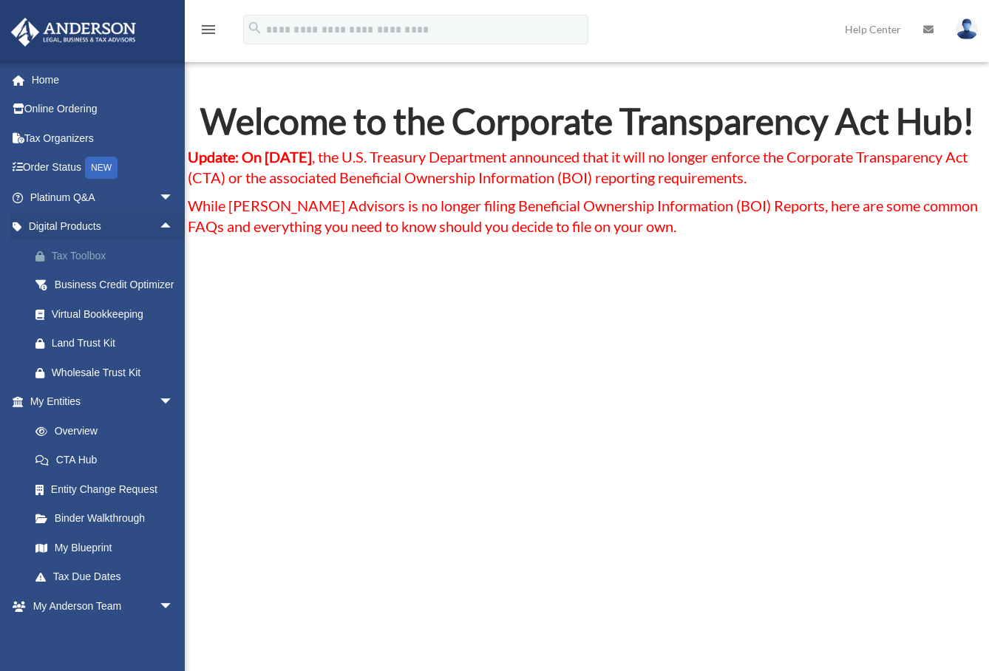
click at [90, 255] on div "Tax Toolbox" at bounding box center [115, 256] width 126 height 18
click at [59, 163] on link "Order Status NEW" at bounding box center [102, 168] width 185 height 30
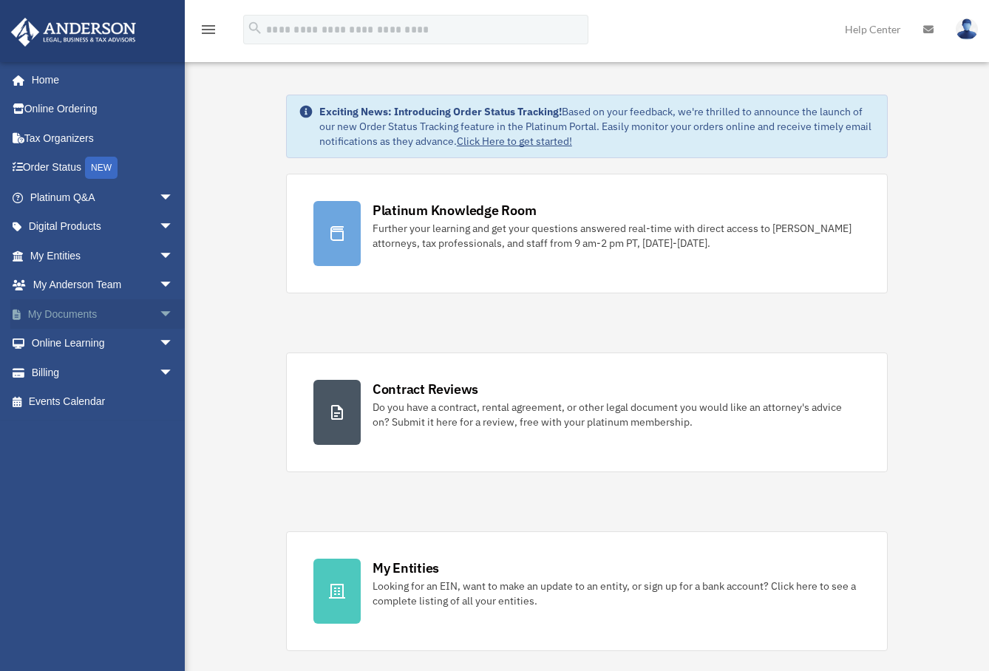
click at [159, 314] on span "arrow_drop_down" at bounding box center [174, 314] width 30 height 30
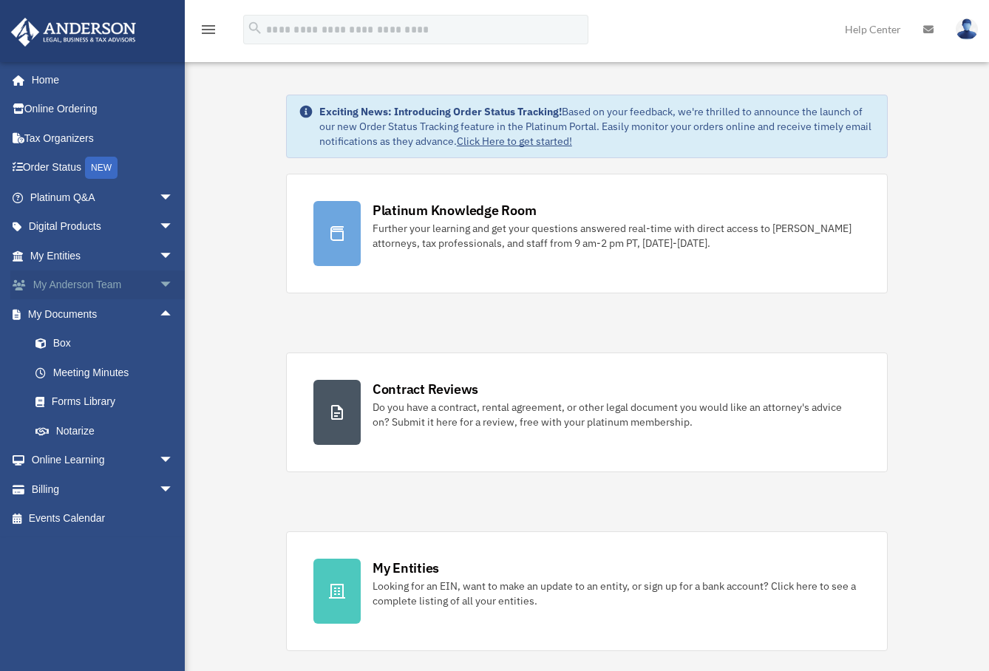
click at [159, 284] on span "arrow_drop_down" at bounding box center [174, 285] width 30 height 30
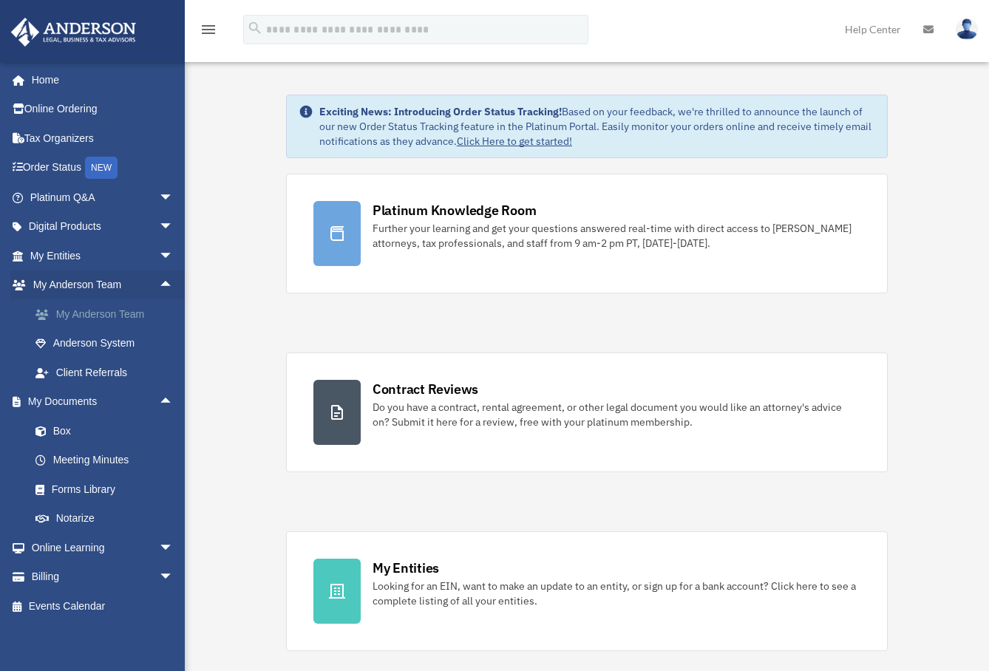
click at [122, 313] on link "My Anderson Team" at bounding box center [108, 314] width 175 height 30
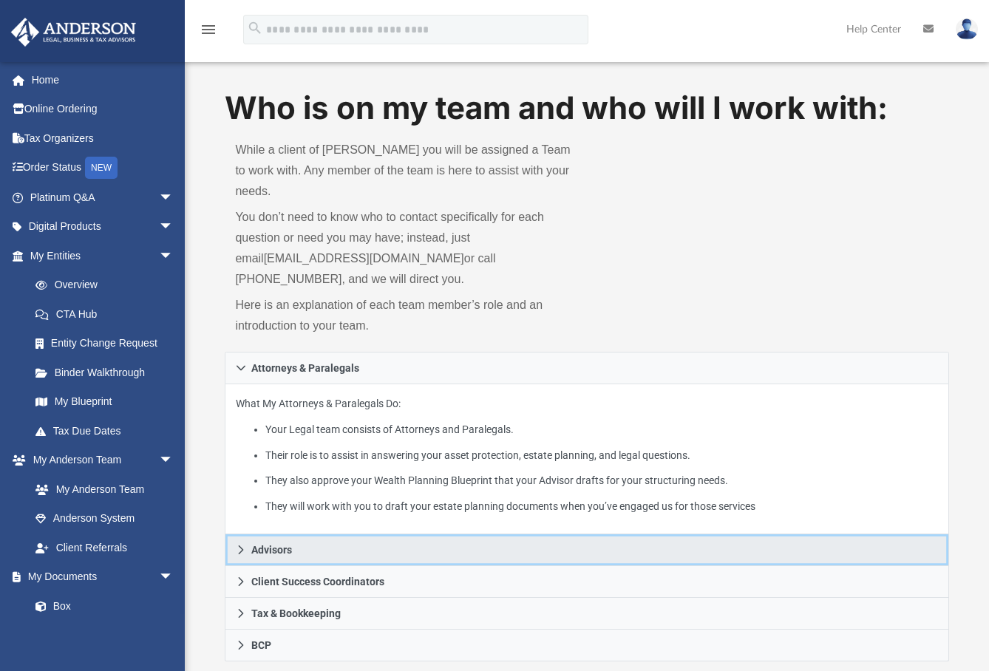
click at [239, 544] on icon at bounding box center [241, 549] width 10 height 10
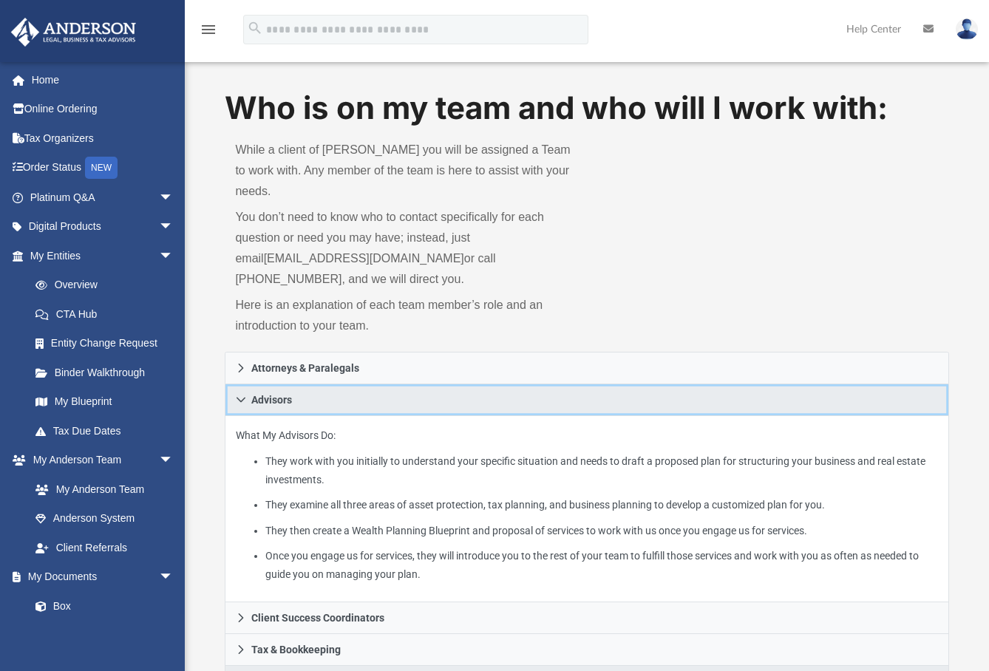
scroll to position [148, 0]
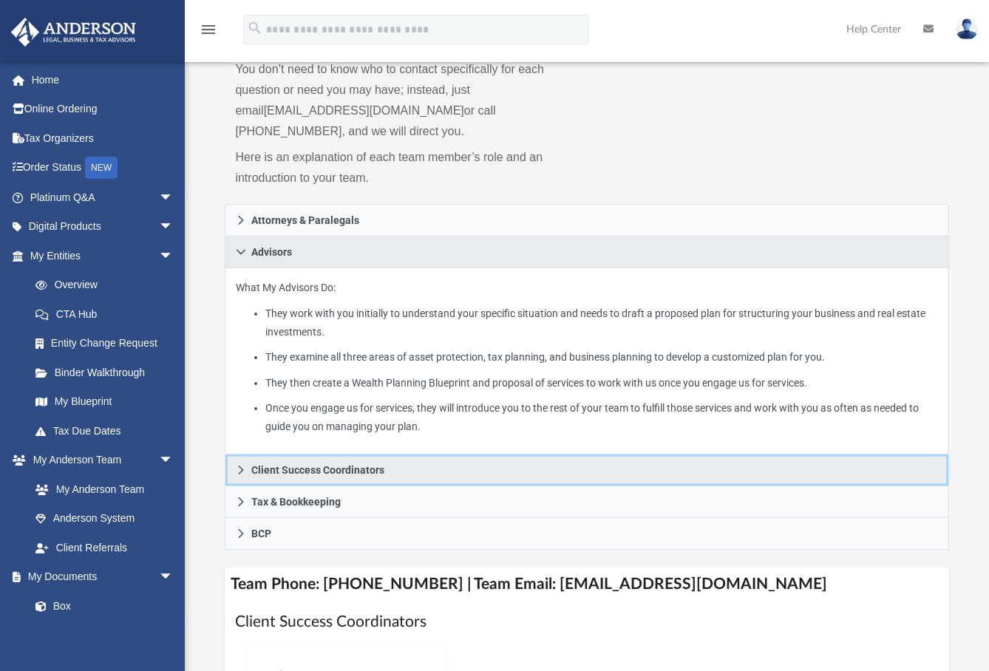
click at [242, 454] on link "Client Success Coordinators" at bounding box center [586, 470] width 723 height 32
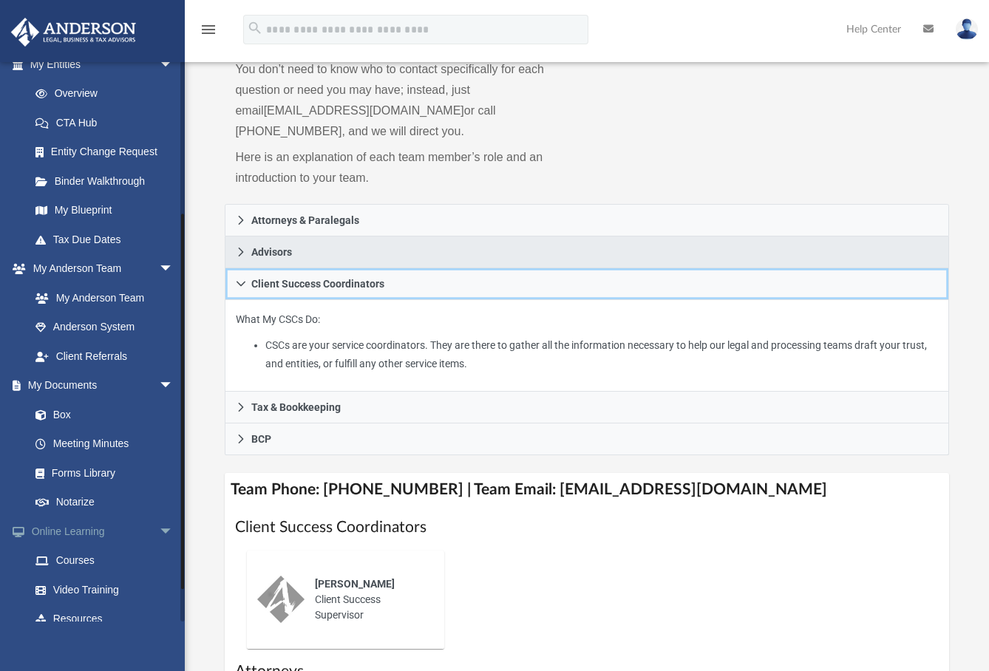
scroll to position [265, 0]
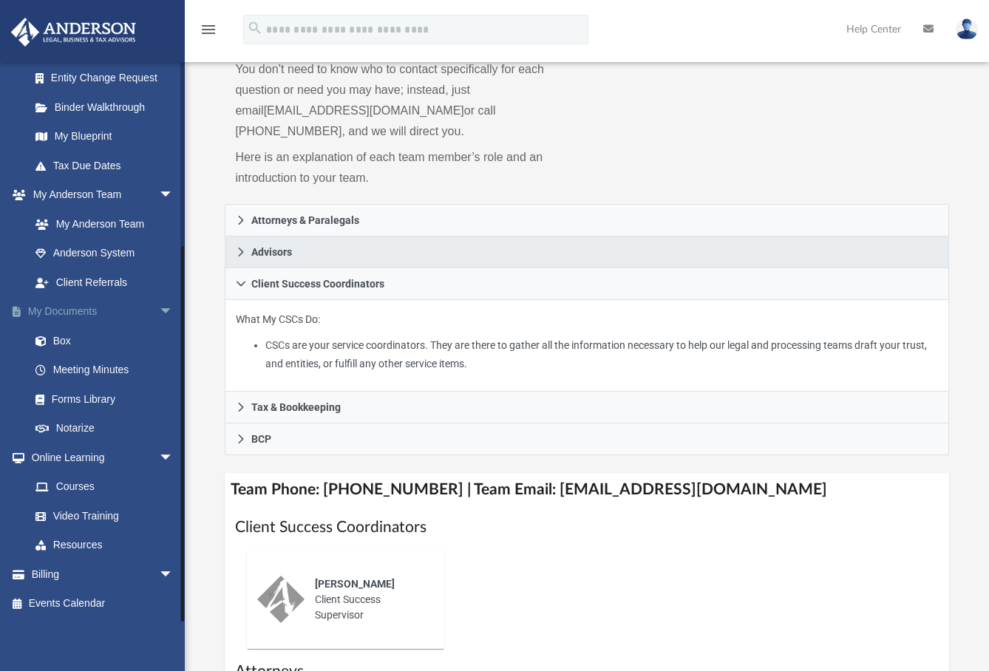
click at [66, 304] on link "My Documents arrow_drop_down" at bounding box center [102, 312] width 185 height 30
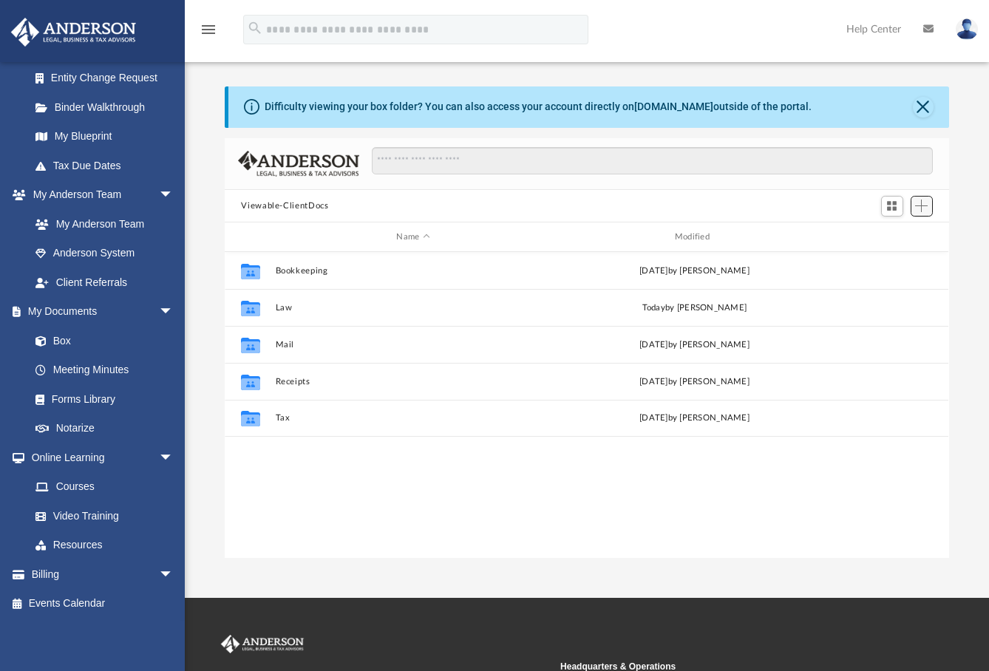
click at [915, 205] on span "Add" at bounding box center [921, 205] width 13 height 13
click at [889, 233] on li "Upload" at bounding box center [900, 236] width 47 height 16
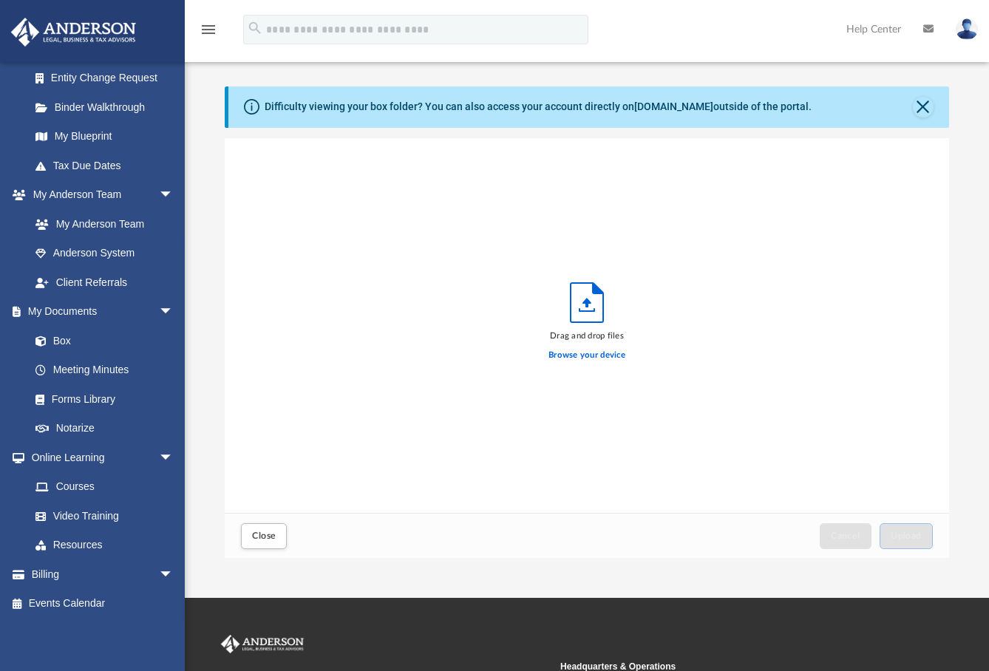
scroll to position [12, 12]
click at [916, 103] on button "Close" at bounding box center [922, 107] width 21 height 21
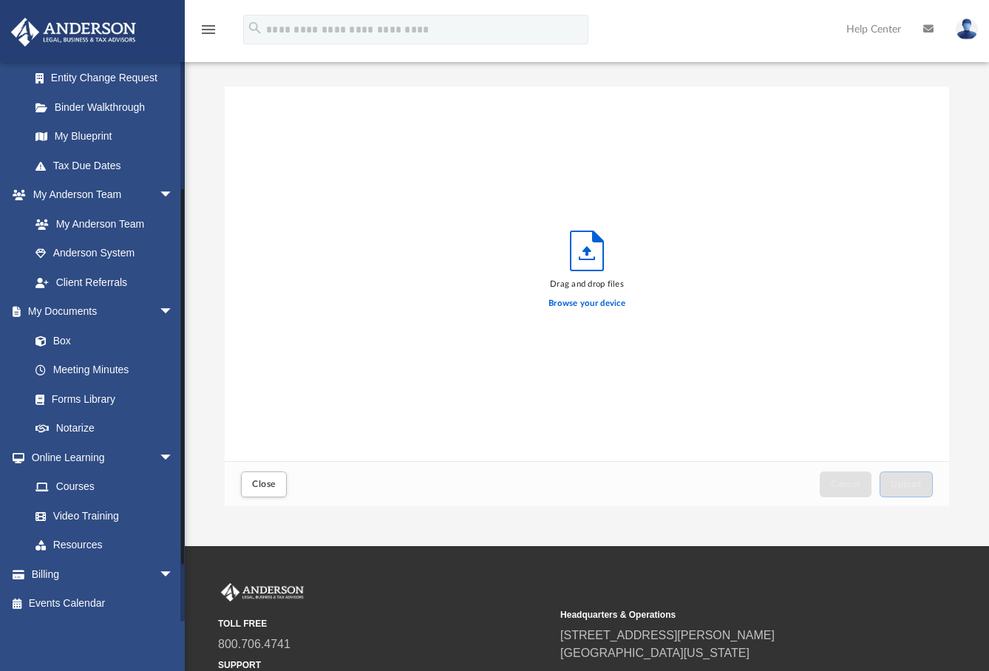
scroll to position [0, 0]
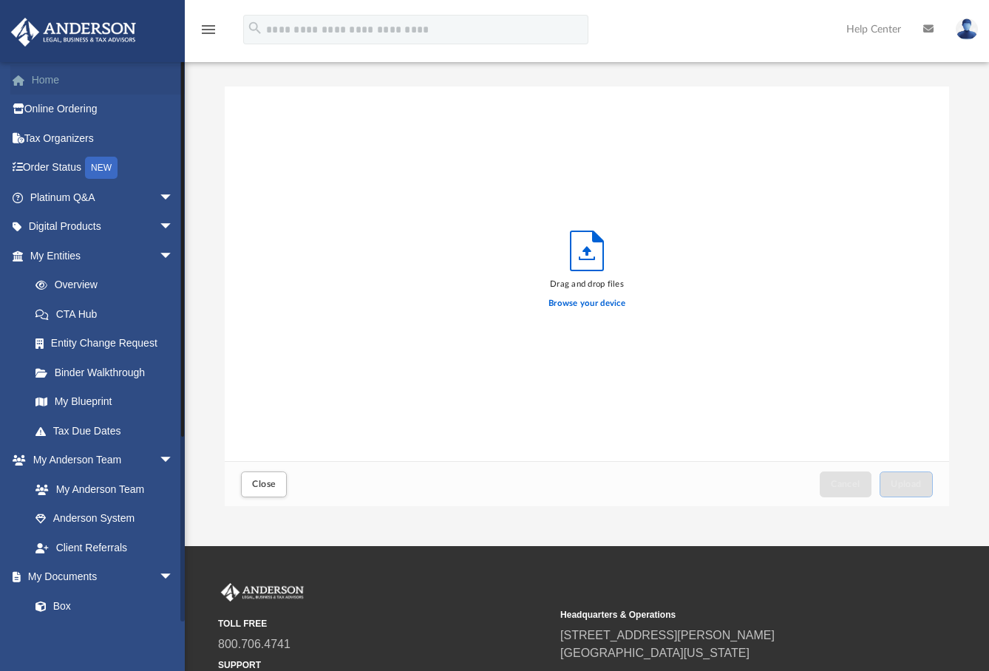
click at [46, 76] on link "Home" at bounding box center [102, 80] width 185 height 30
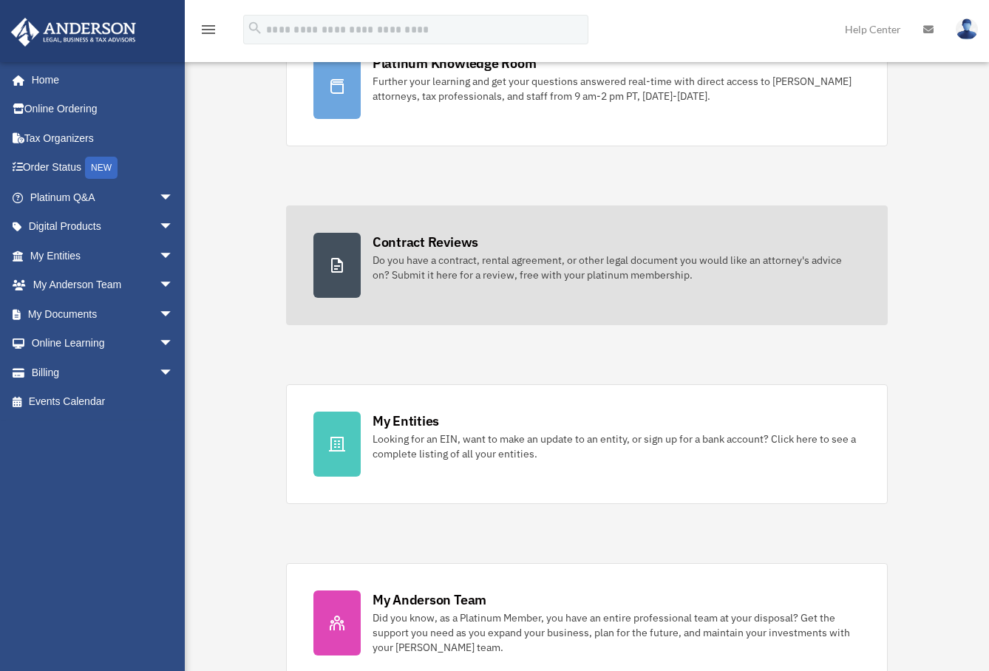
scroll to position [148, 0]
click at [502, 259] on div "Do you have a contract, rental agreement, or other legal document you would lik…" at bounding box center [616, 267] width 488 height 30
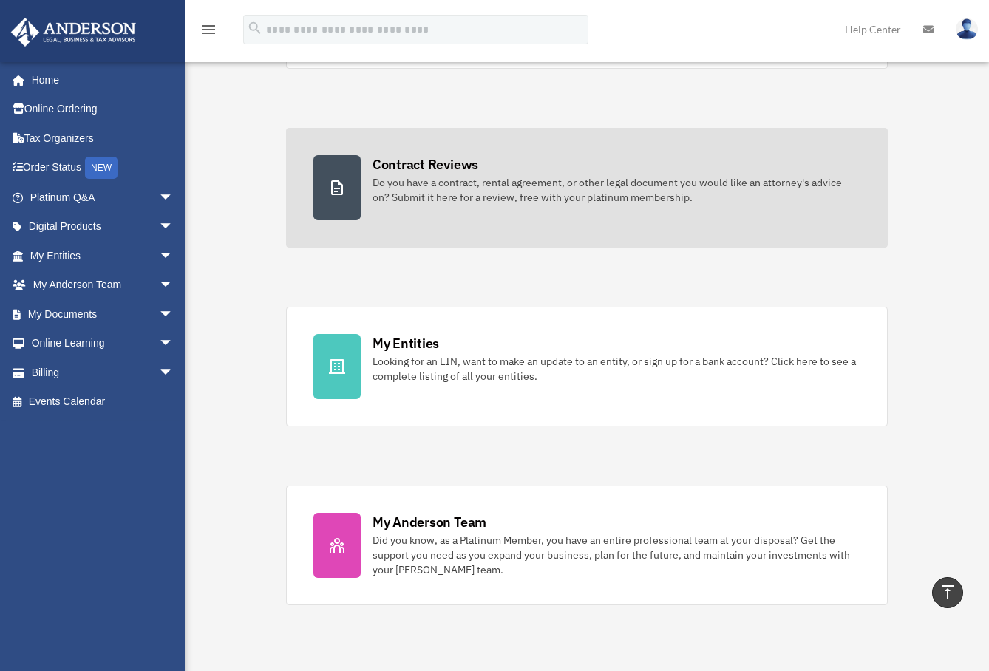
scroll to position [222, 0]
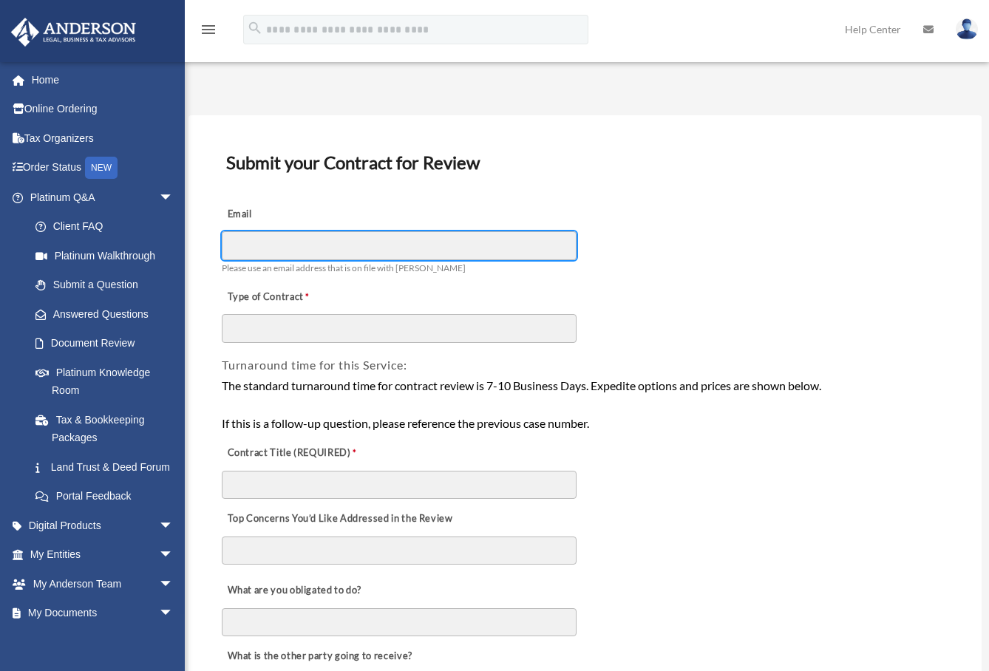
click at [485, 246] on input "Email" at bounding box center [399, 245] width 355 height 28
type input "**********"
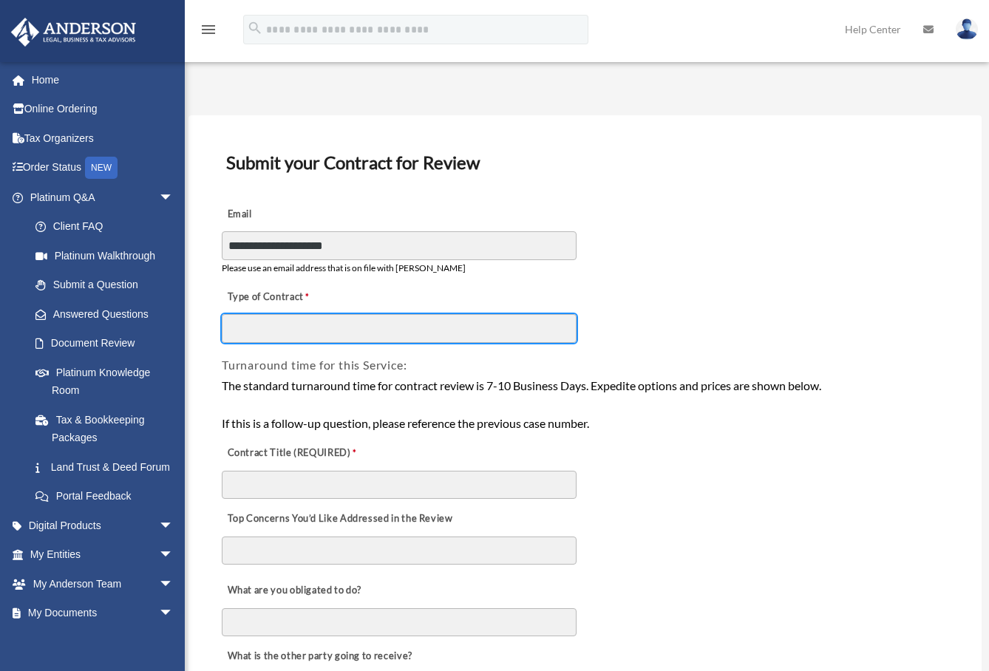
click at [393, 330] on input "Type of Contract" at bounding box center [399, 328] width 355 height 28
type input "**********"
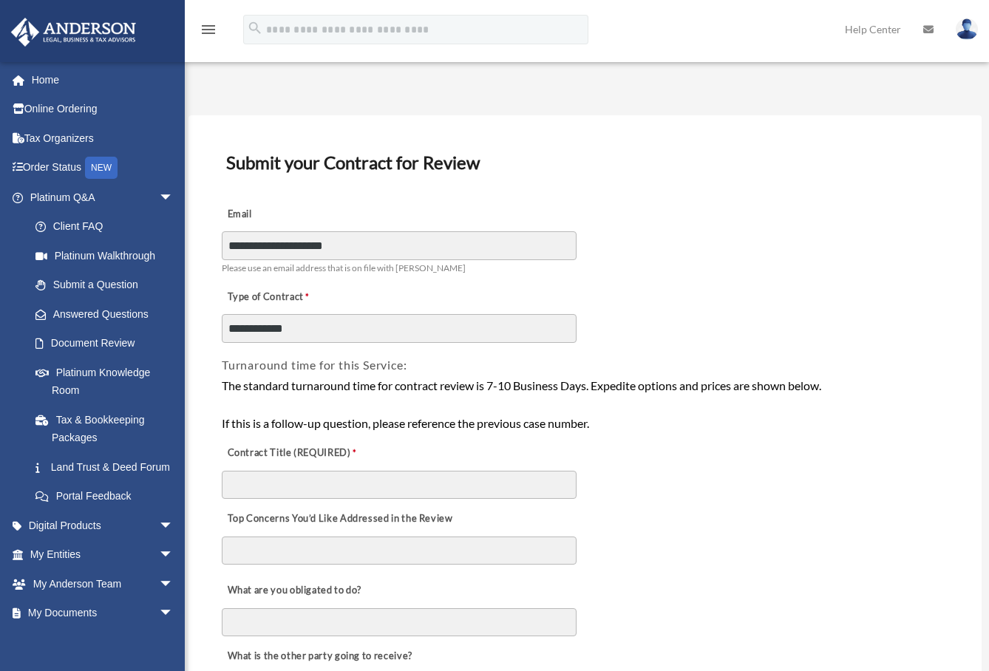
click at [210, 27] on icon "menu" at bounding box center [208, 30] width 18 height 18
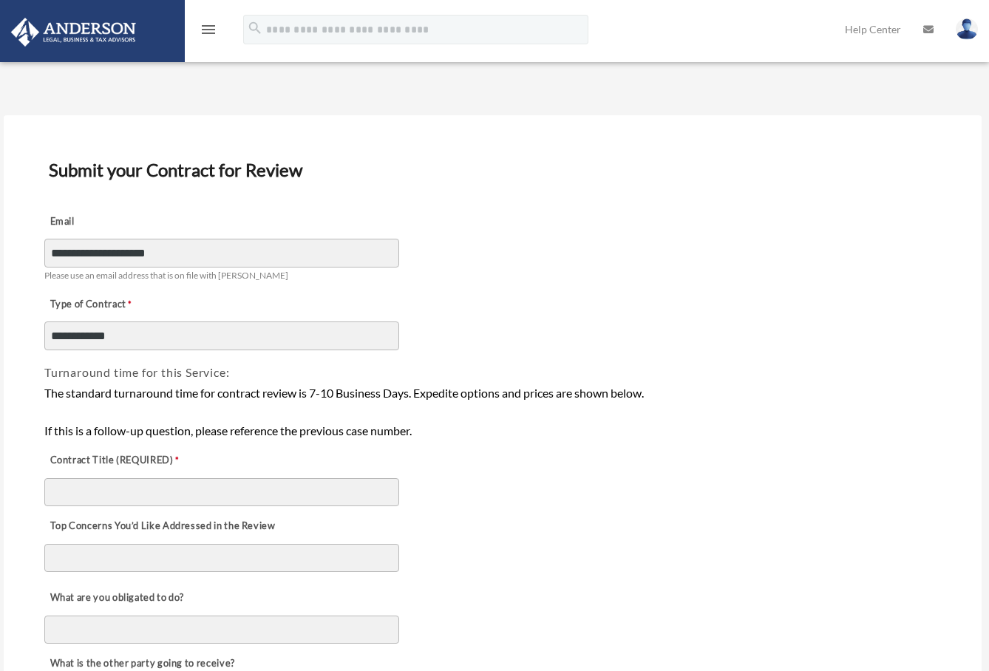
click at [209, 41] on div "menu" at bounding box center [208, 30] width 47 height 38
click at [210, 26] on icon "menu" at bounding box center [208, 30] width 18 height 18
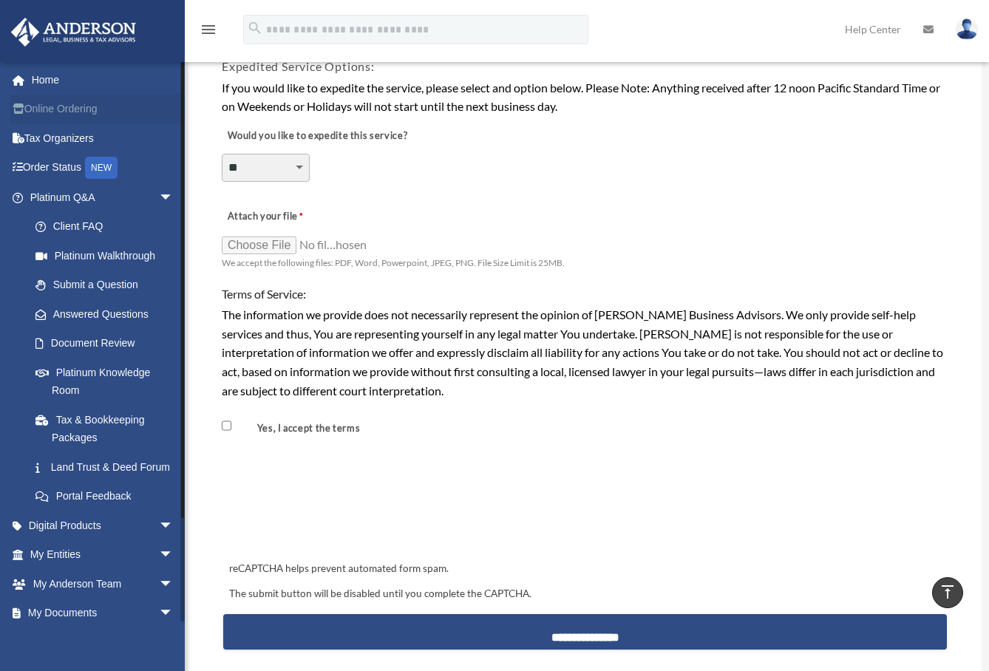
scroll to position [813, 0]
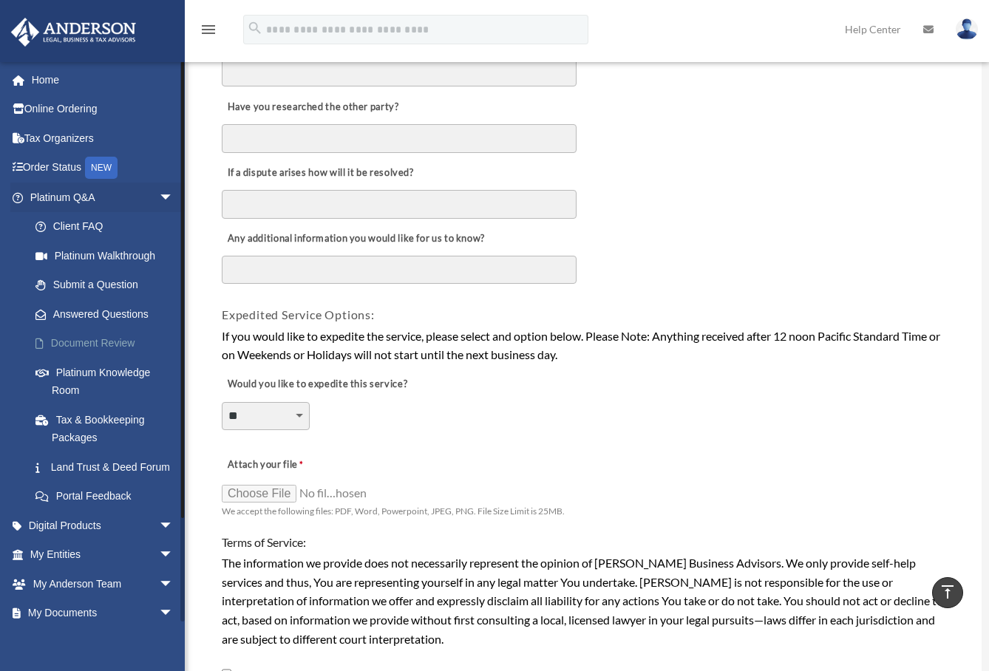
click at [112, 340] on link "Document Review" at bounding box center [108, 344] width 175 height 30
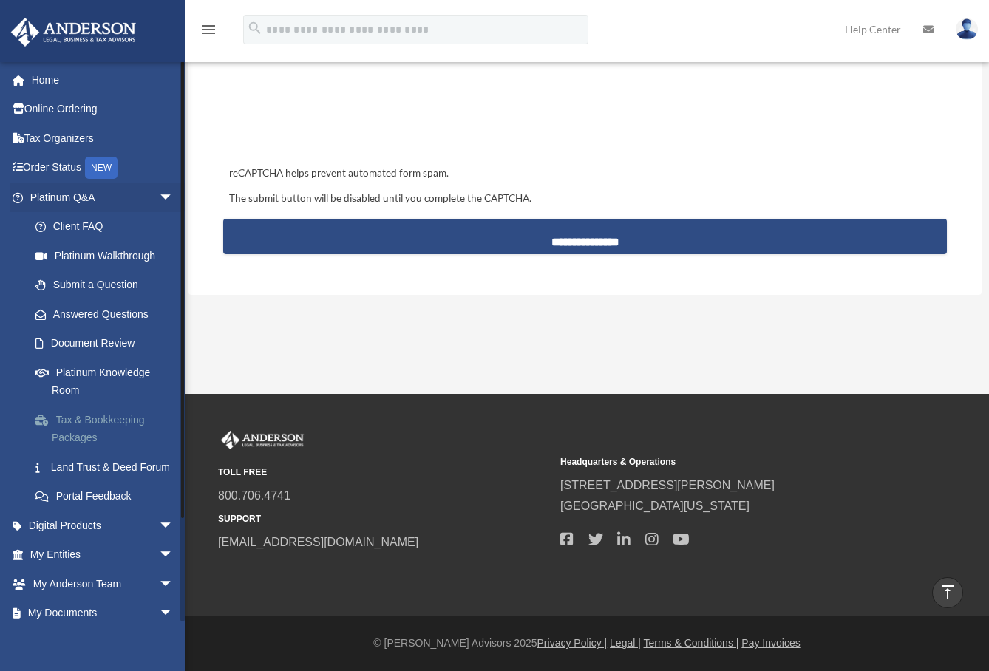
scroll to position [1382, 0]
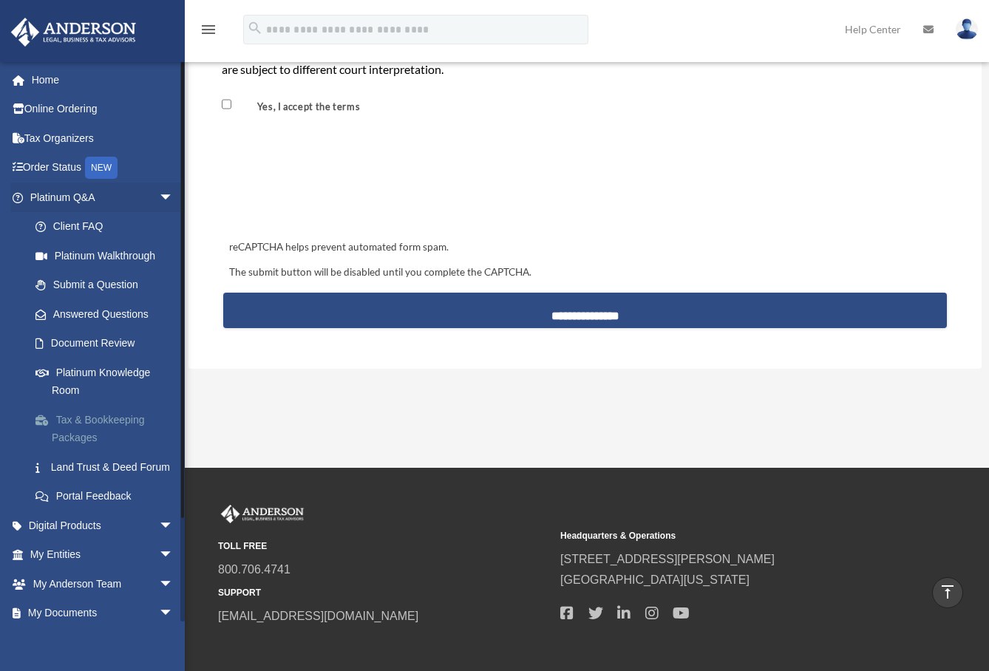
click at [93, 429] on link "Tax & Bookkeeping Packages" at bounding box center [108, 428] width 175 height 47
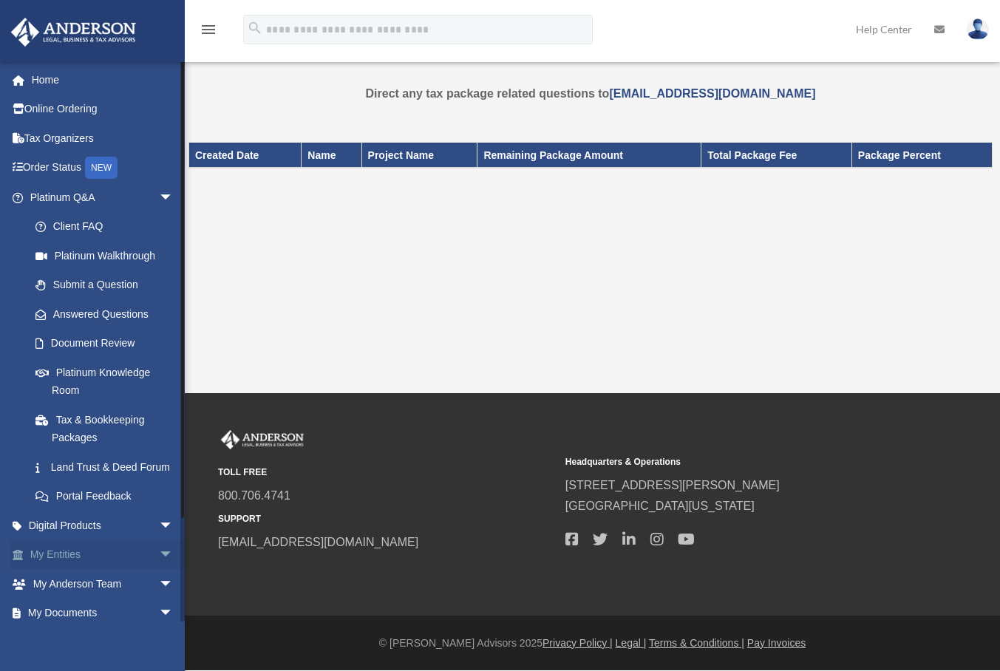
click at [159, 570] on span "arrow_drop_down" at bounding box center [174, 555] width 30 height 30
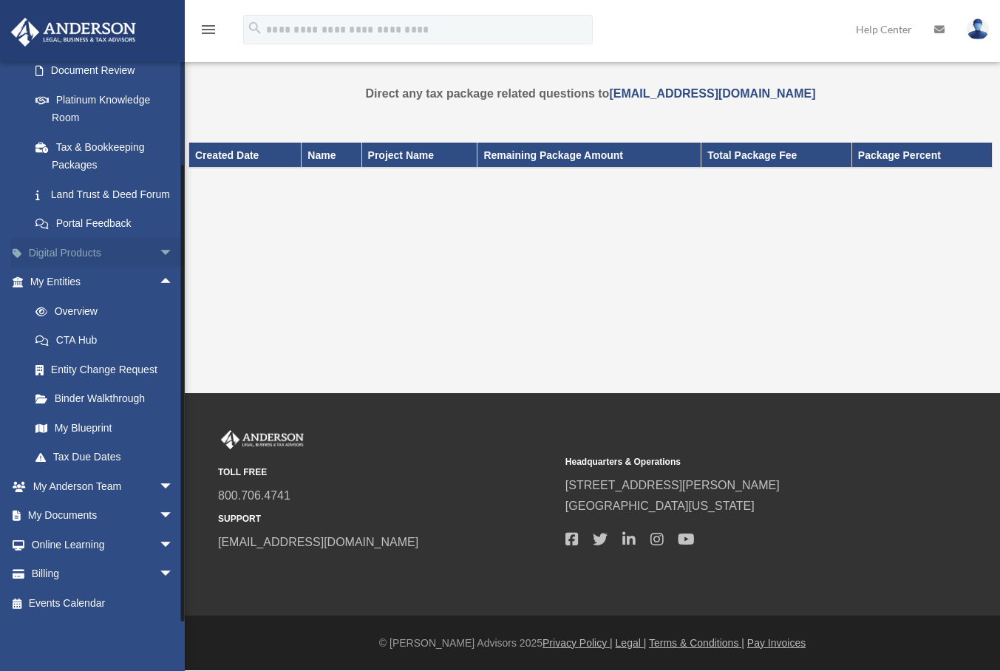
click at [159, 253] on span "arrow_drop_down" at bounding box center [174, 253] width 30 height 30
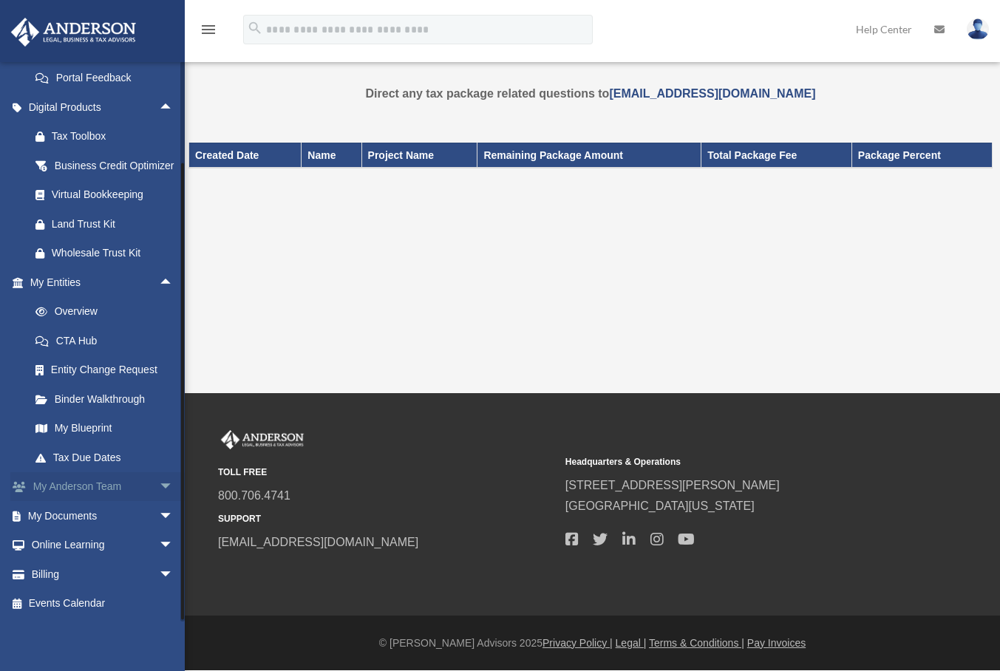
scroll to position [454, 0]
click at [159, 515] on span "arrow_drop_down" at bounding box center [174, 516] width 30 height 30
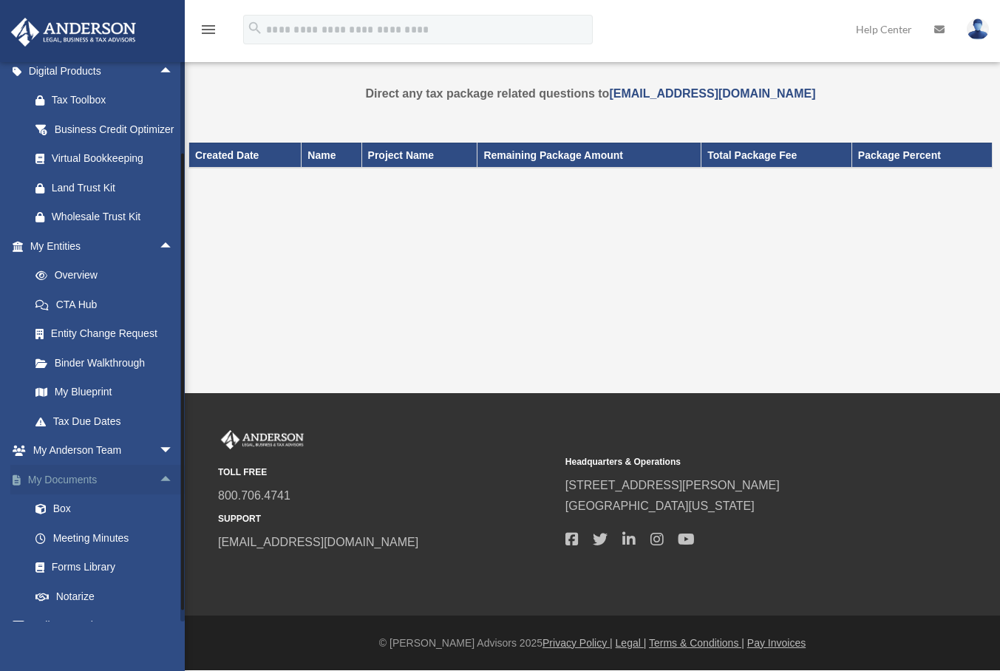
scroll to position [571, 0]
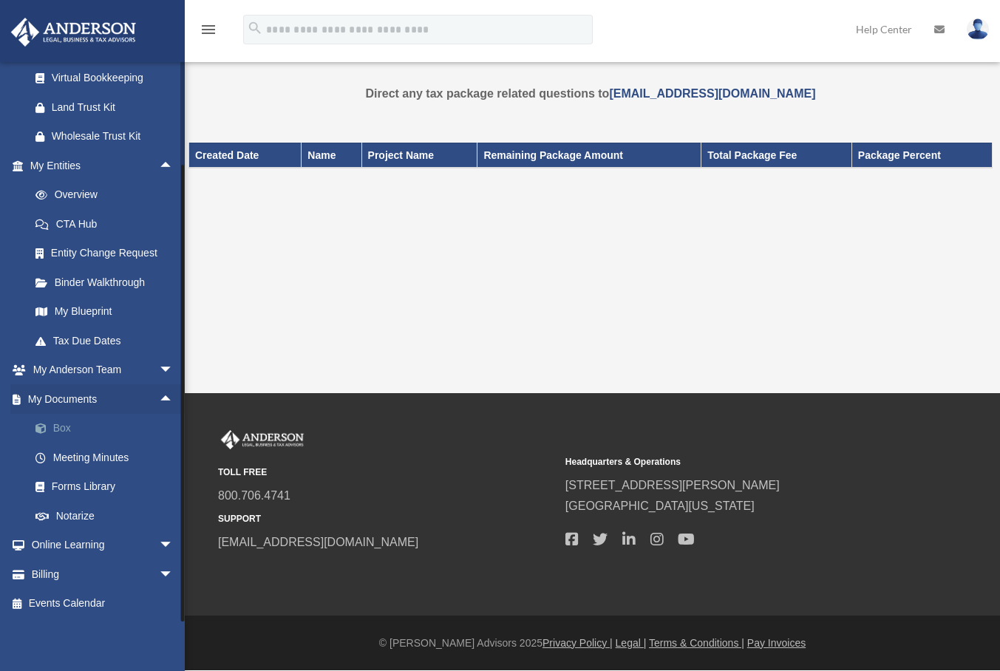
click at [64, 426] on link "Box" at bounding box center [108, 429] width 175 height 30
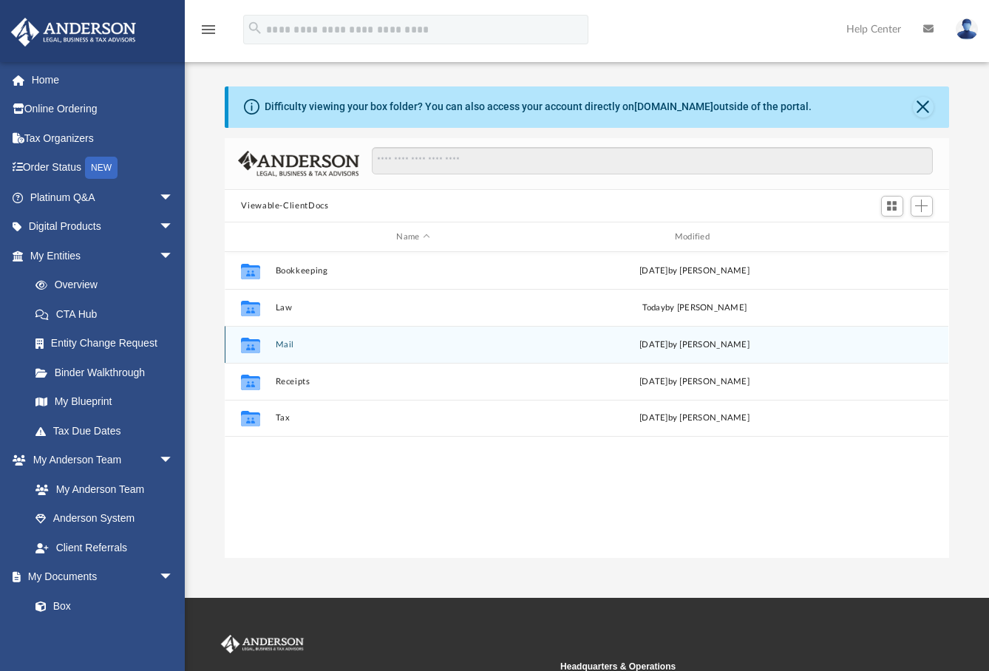
scroll to position [325, 712]
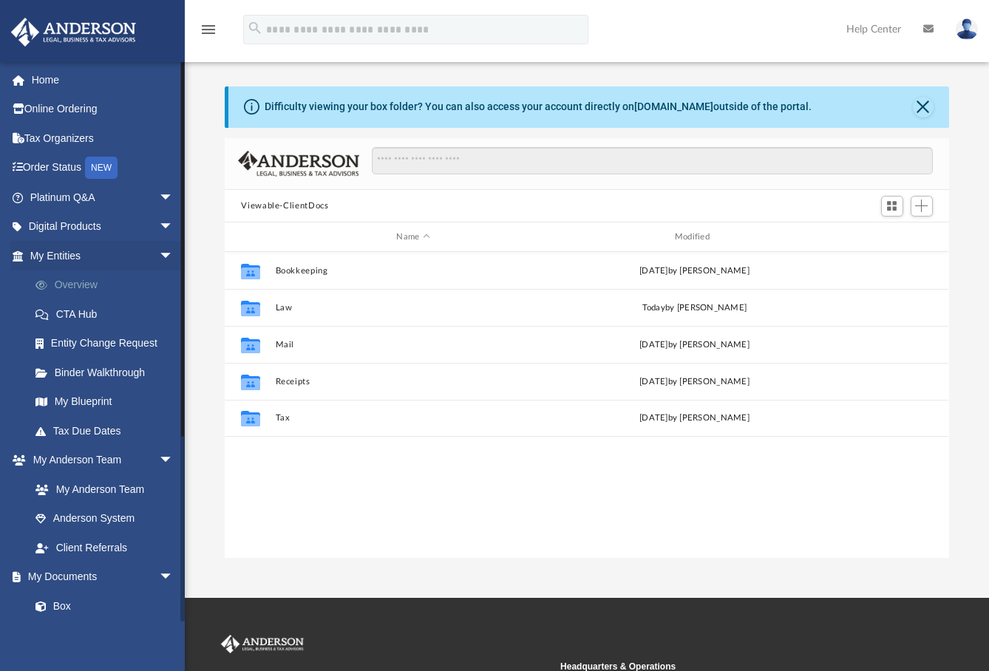
click at [80, 284] on link "Overview" at bounding box center [108, 285] width 175 height 30
click at [66, 279] on link "Overview" at bounding box center [108, 285] width 175 height 30
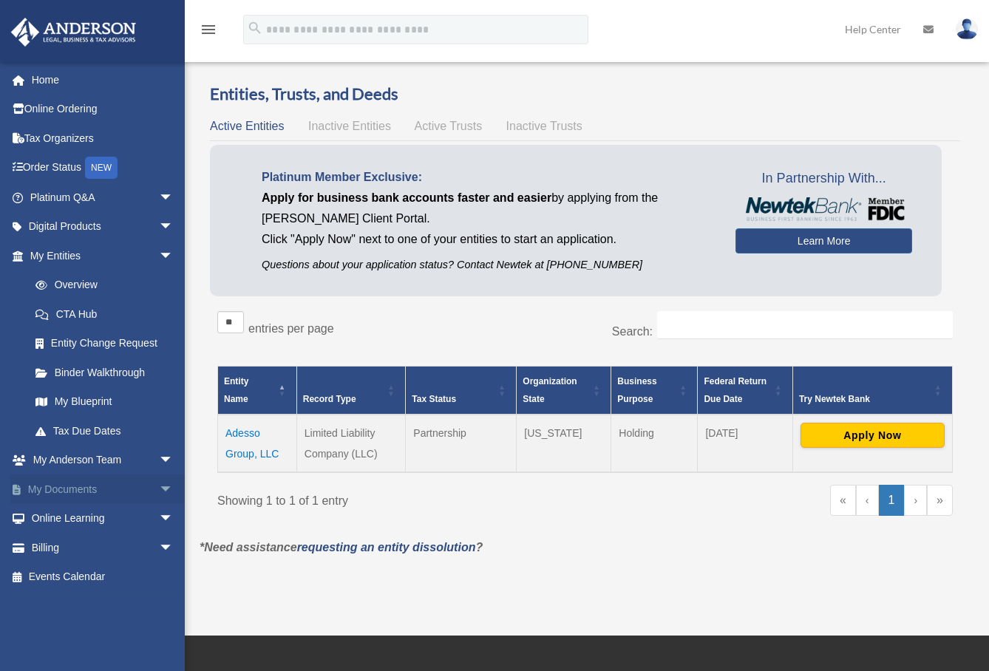
click at [100, 488] on link "My Documents arrow_drop_down" at bounding box center [102, 489] width 185 height 30
click at [159, 488] on span "arrow_drop_down" at bounding box center [174, 489] width 30 height 30
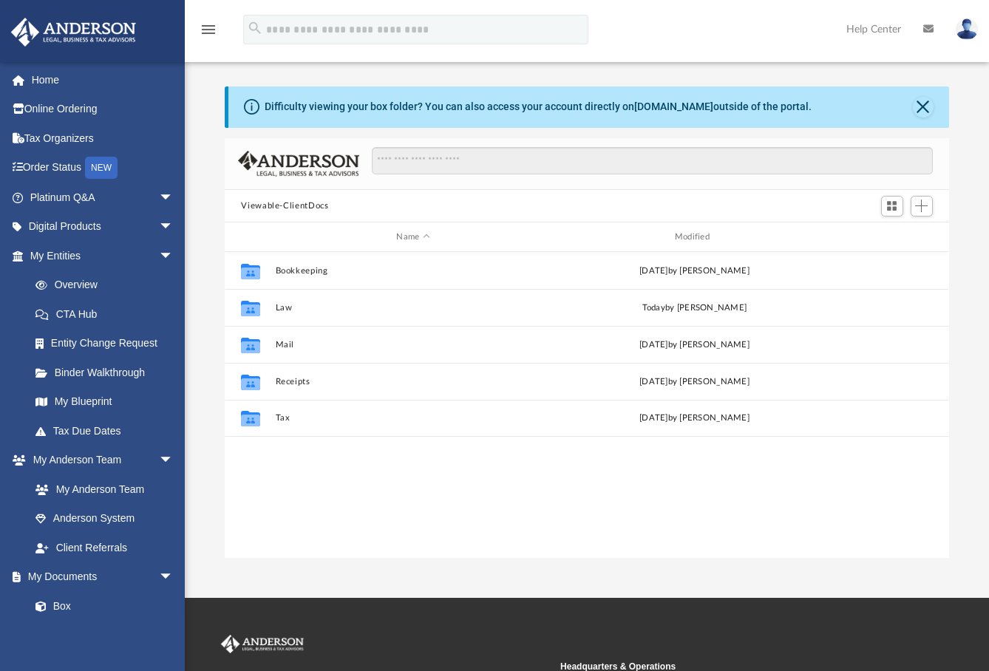
scroll to position [12, 12]
click at [918, 209] on span "Add" at bounding box center [921, 205] width 13 height 13
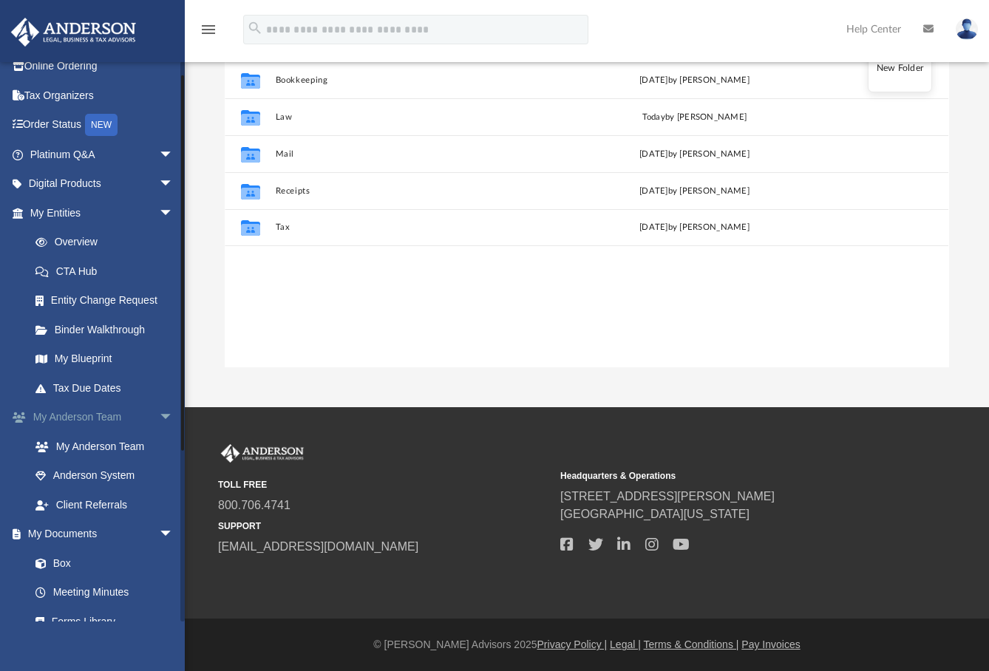
scroll to position [0, 0]
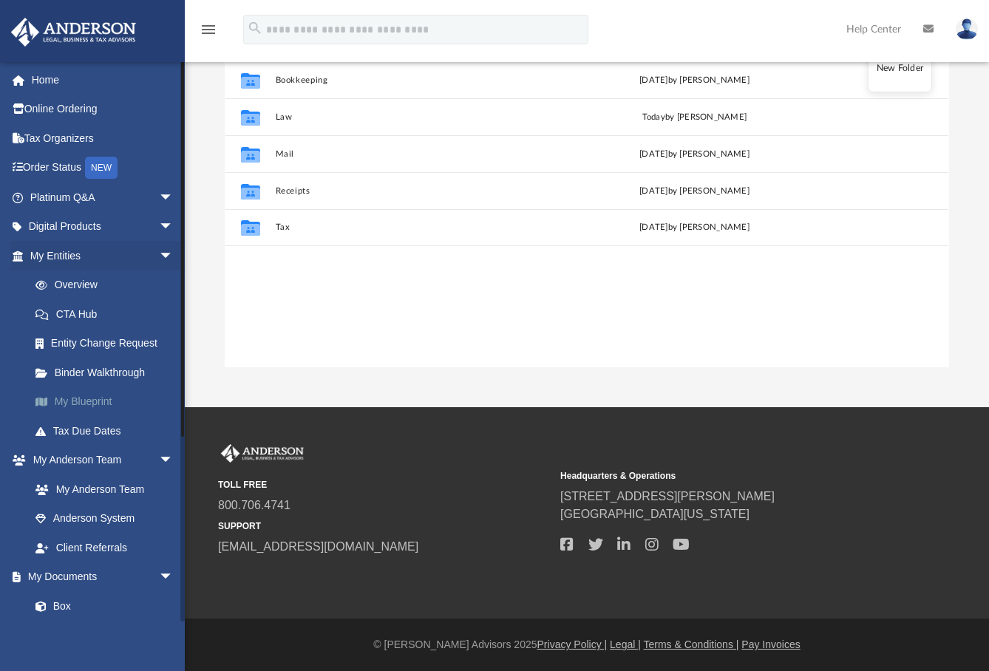
click at [92, 398] on link "My Blueprint" at bounding box center [108, 402] width 175 height 30
